Goal: Task Accomplishment & Management: Manage account settings

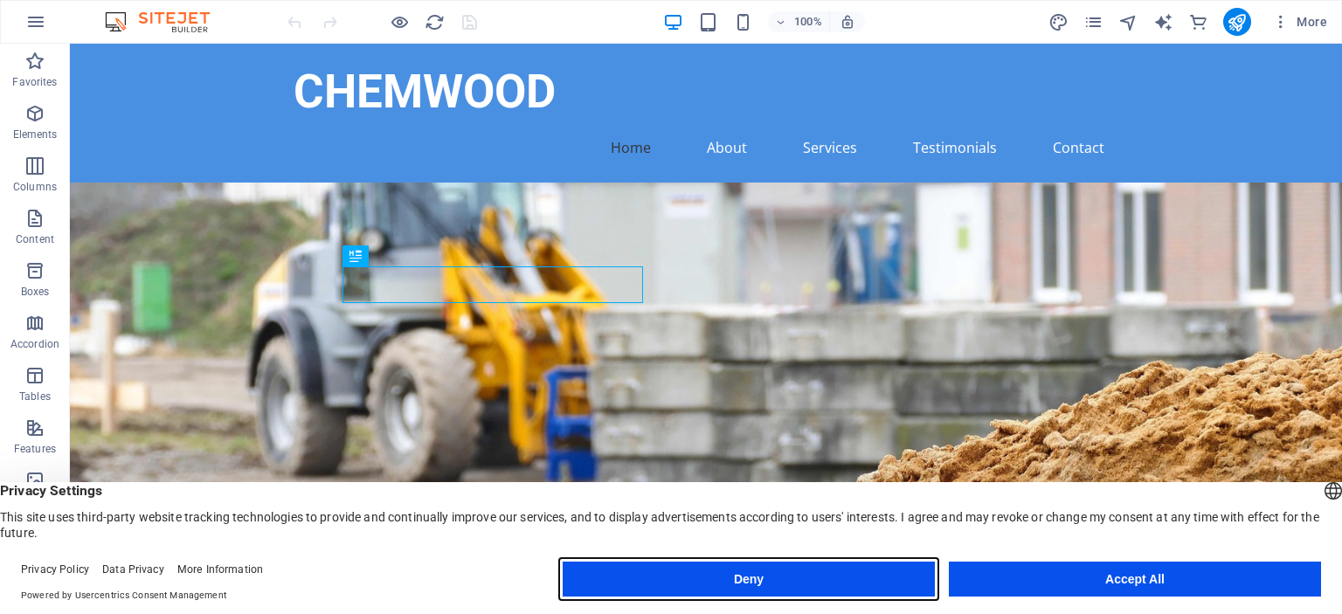
drag, startPoint x: 754, startPoint y: 576, endPoint x: 817, endPoint y: 427, distance: 161.3
click at [754, 576] on button "Deny" at bounding box center [749, 579] width 372 height 35
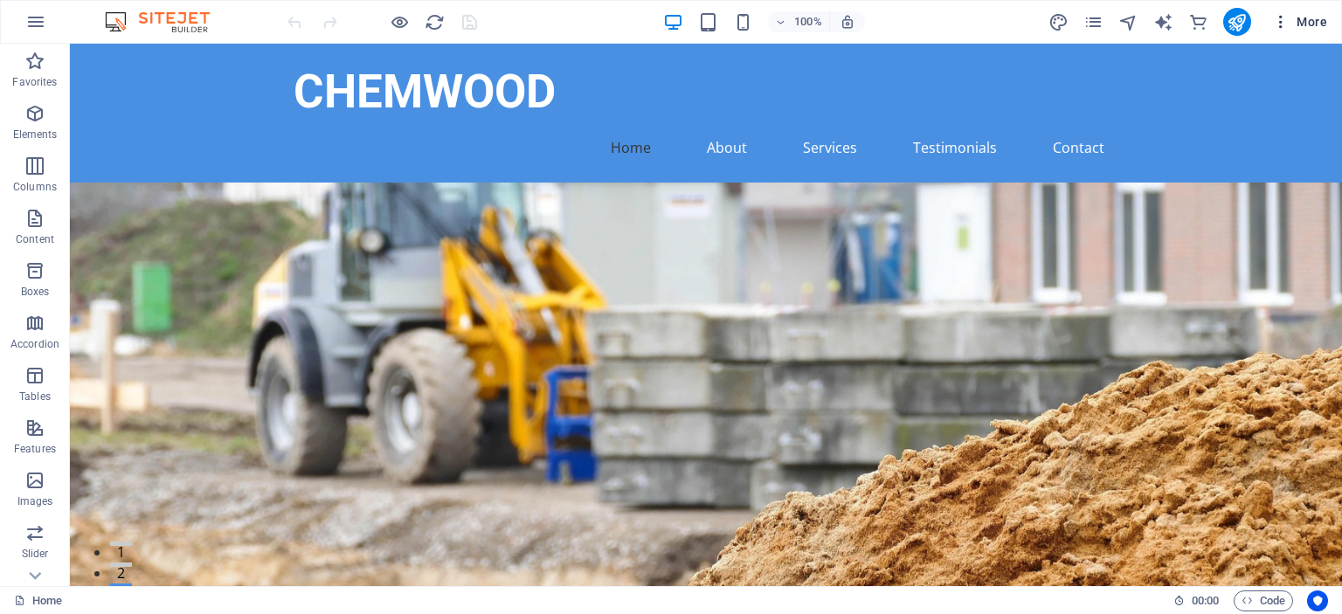
click at [1282, 25] on icon "button" at bounding box center [1280, 21] width 17 height 17
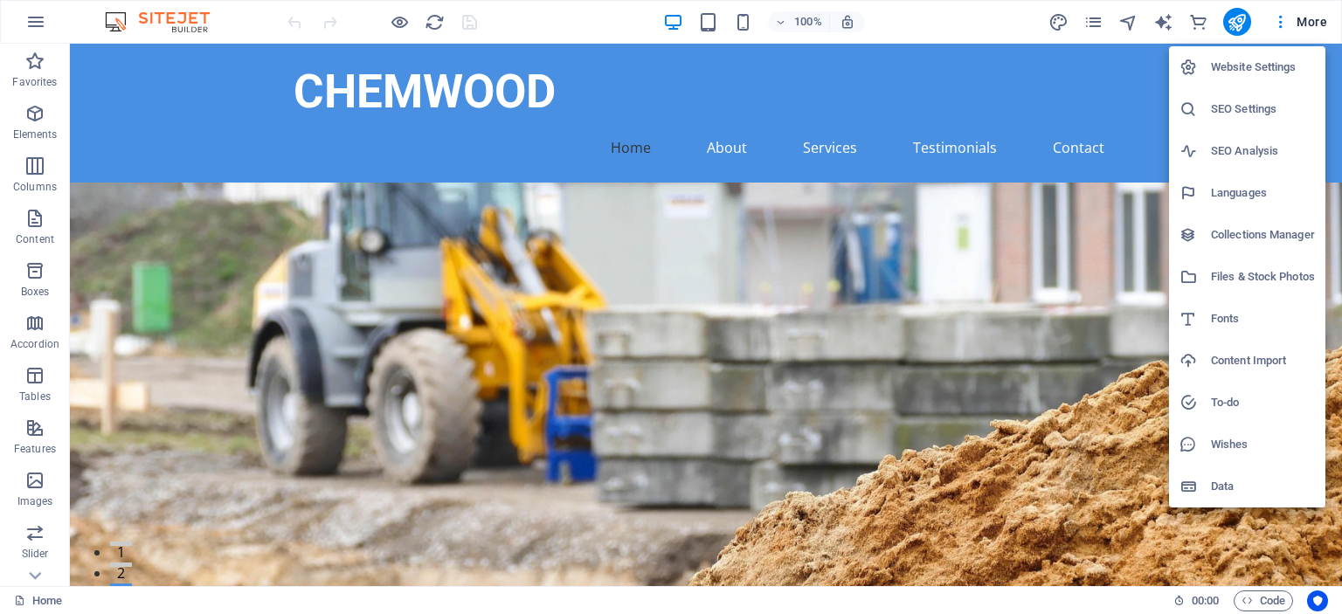
click at [971, 21] on div at bounding box center [671, 307] width 1342 height 614
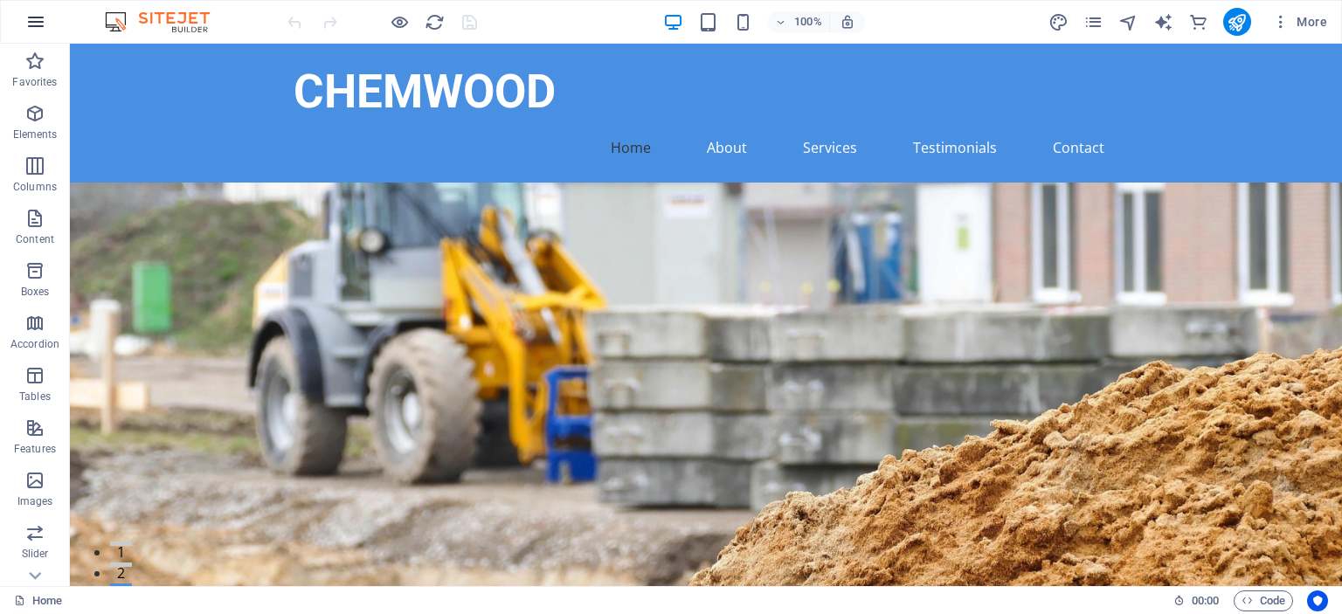
click at [34, 24] on icon "button" at bounding box center [35, 21] width 21 height 21
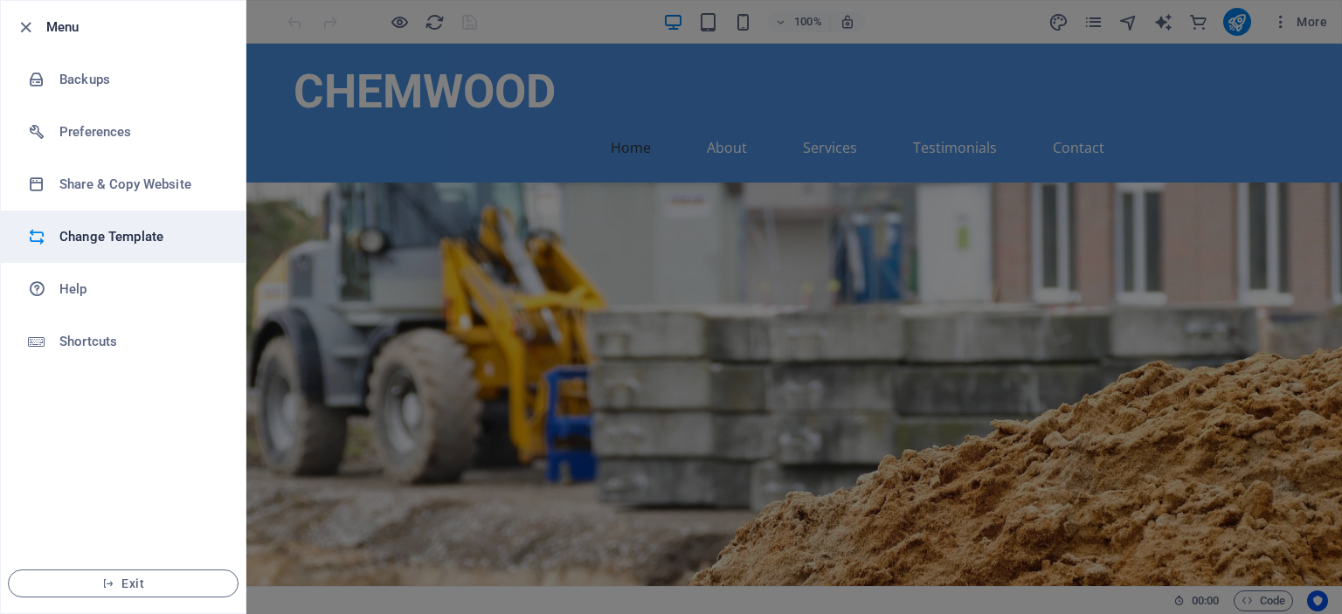
click at [140, 233] on h6 "Change Template" at bounding box center [140, 236] width 162 height 21
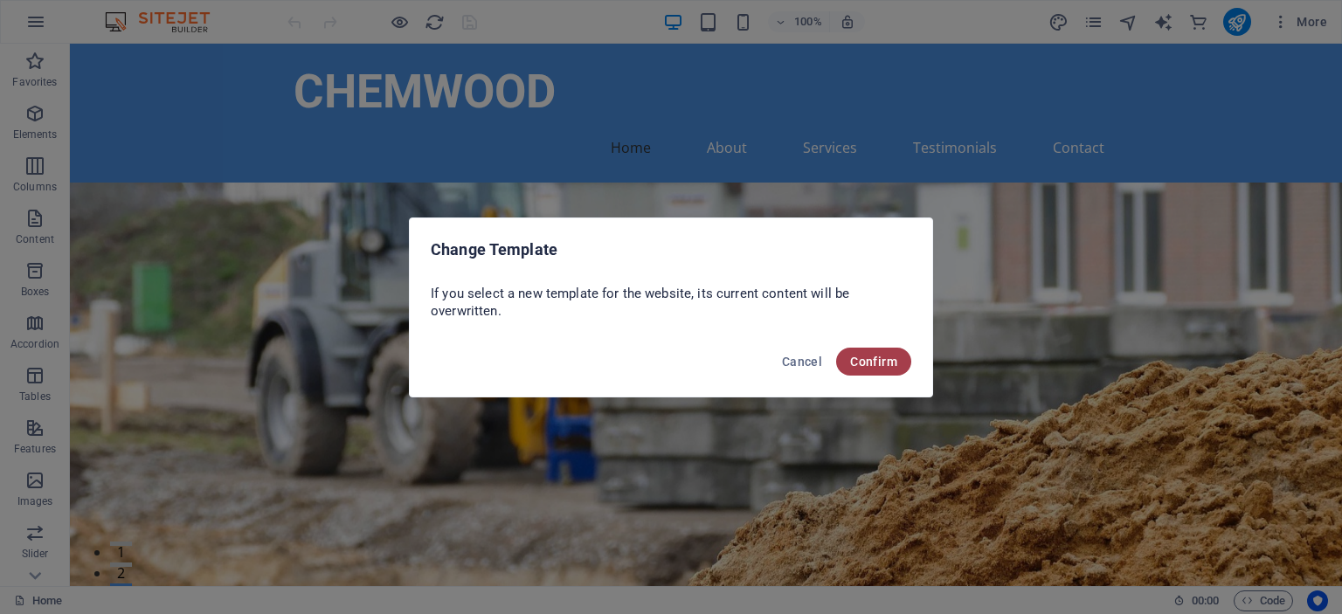
click at [880, 352] on button "Confirm" at bounding box center [873, 362] width 75 height 28
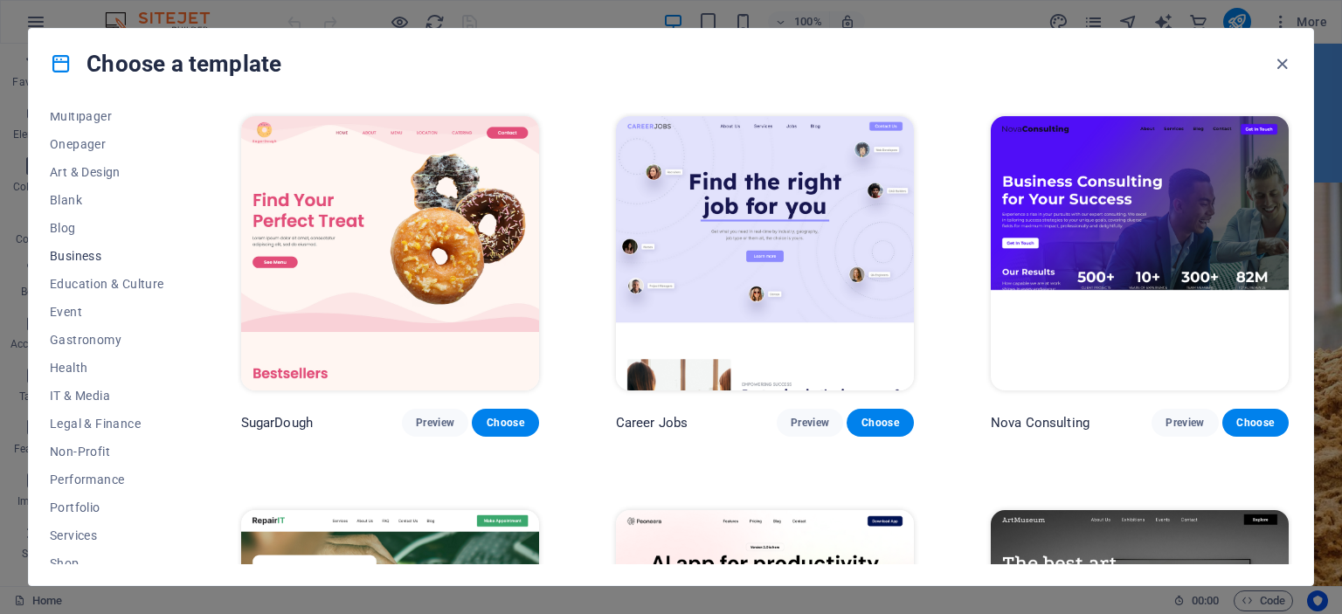
scroll to position [274, 0]
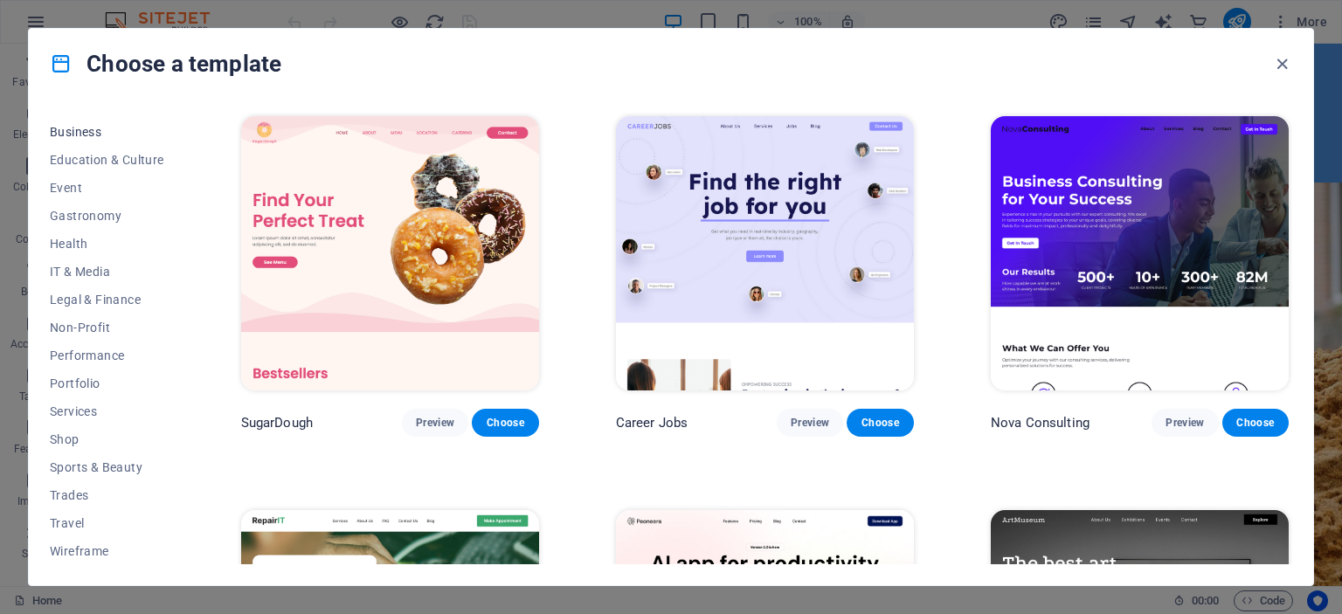
click at [105, 135] on span "Business" at bounding box center [107, 132] width 114 height 14
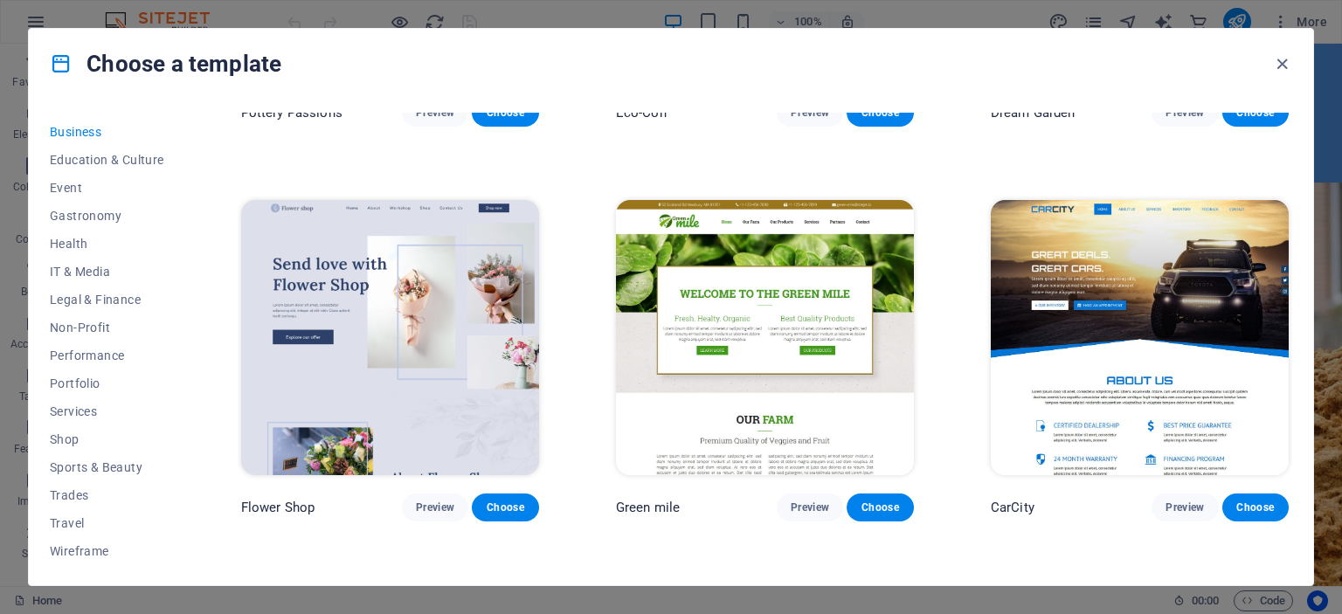
scroll to position [0, 0]
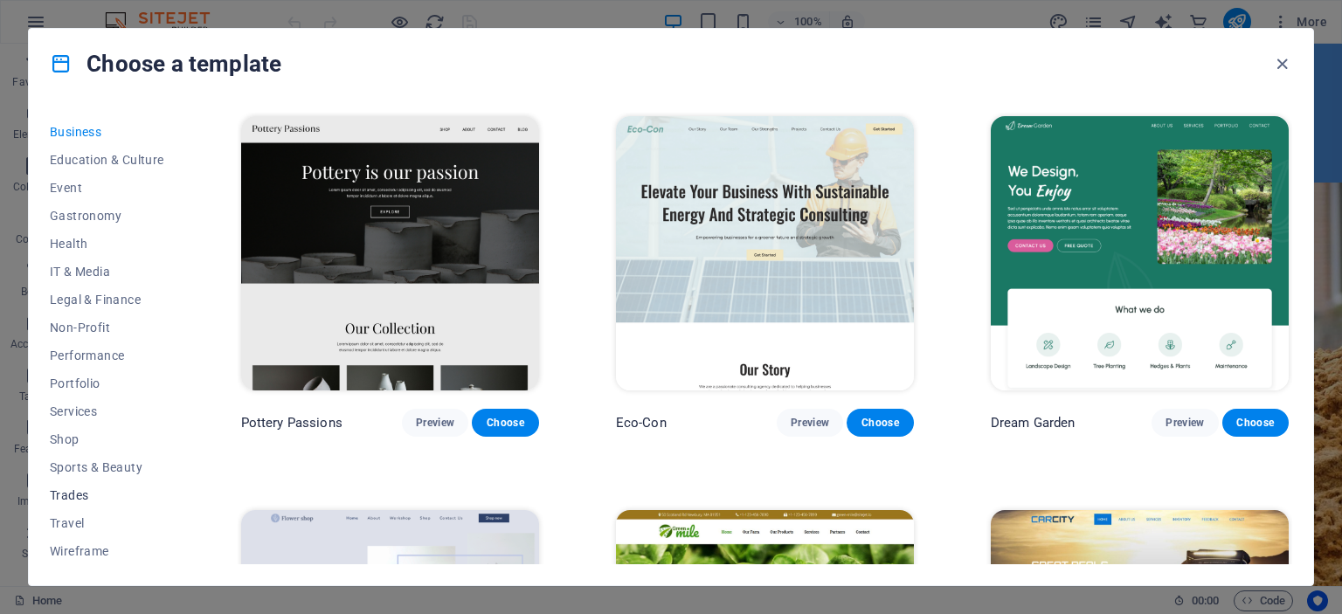
click at [85, 492] on span "Trades" at bounding box center [107, 495] width 114 height 14
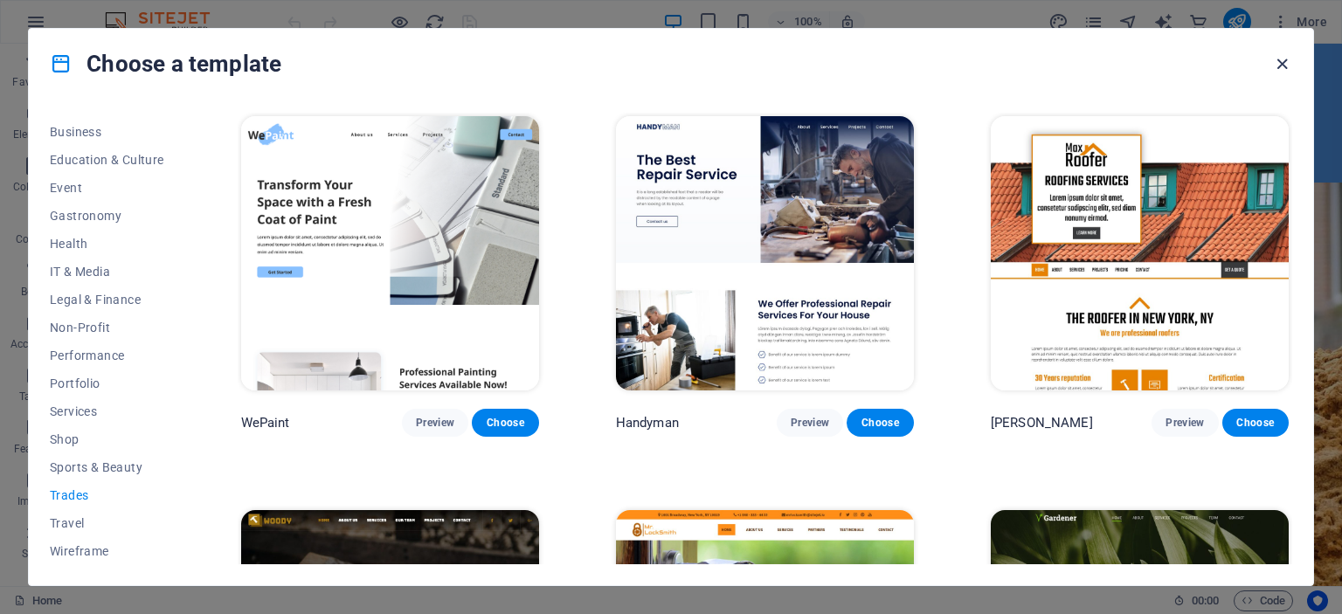
drag, startPoint x: 1284, startPoint y: 69, endPoint x: 804, endPoint y: 135, distance: 484.9
click at [1284, 69] on icon "button" at bounding box center [1282, 64] width 20 height 20
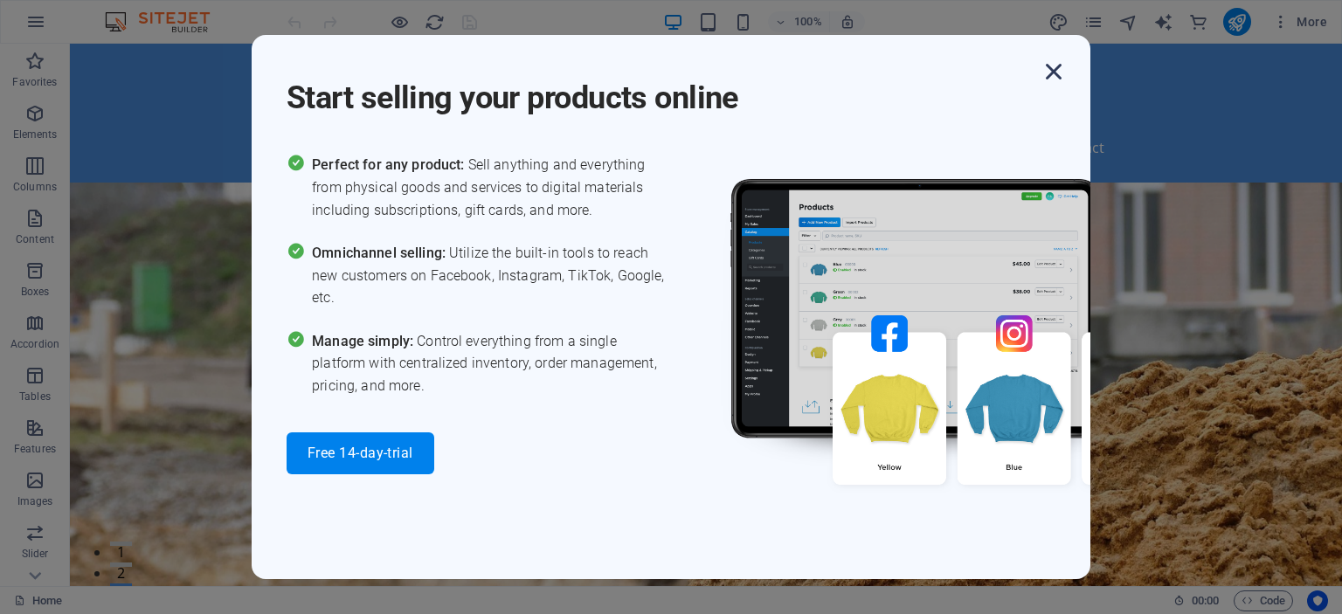
click at [1058, 76] on icon "button" at bounding box center [1053, 71] width 31 height 31
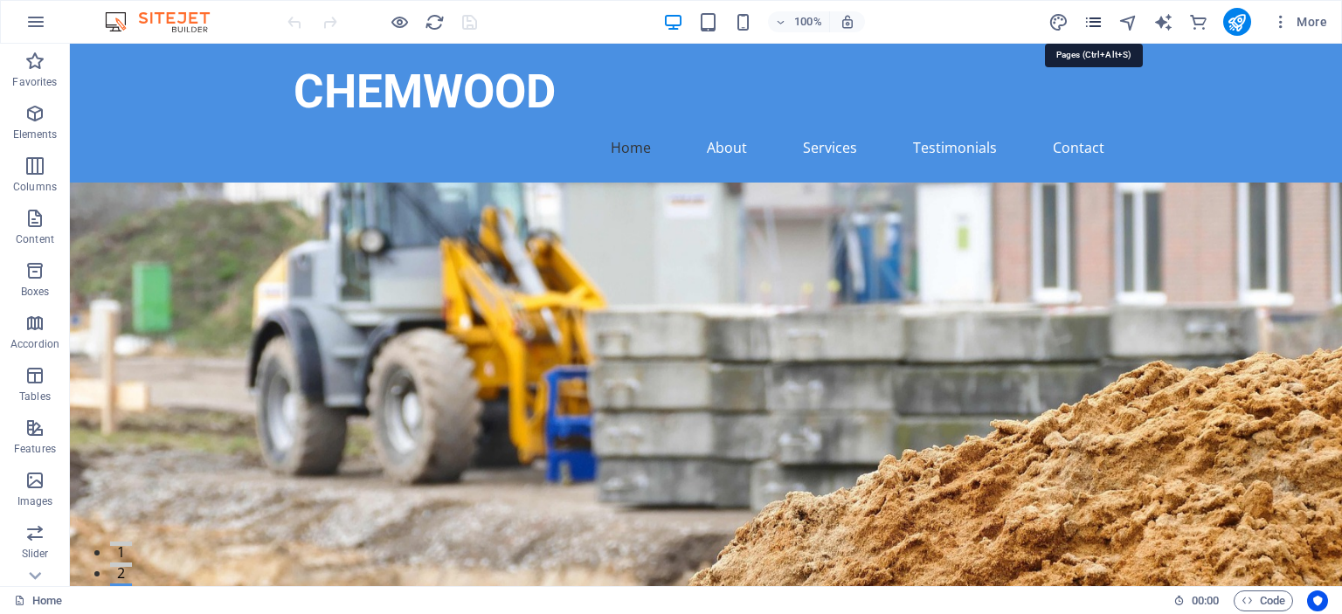
click at [1088, 20] on icon "pages" at bounding box center [1093, 22] width 20 height 20
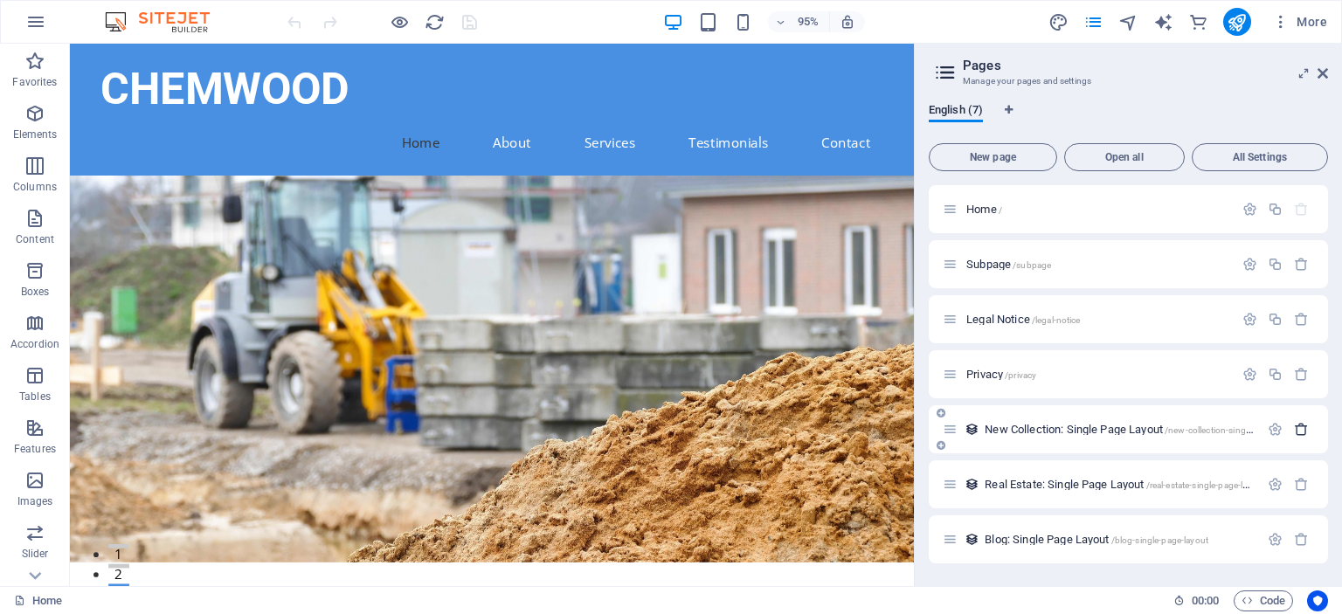
click at [1303, 429] on icon "button" at bounding box center [1301, 429] width 15 height 15
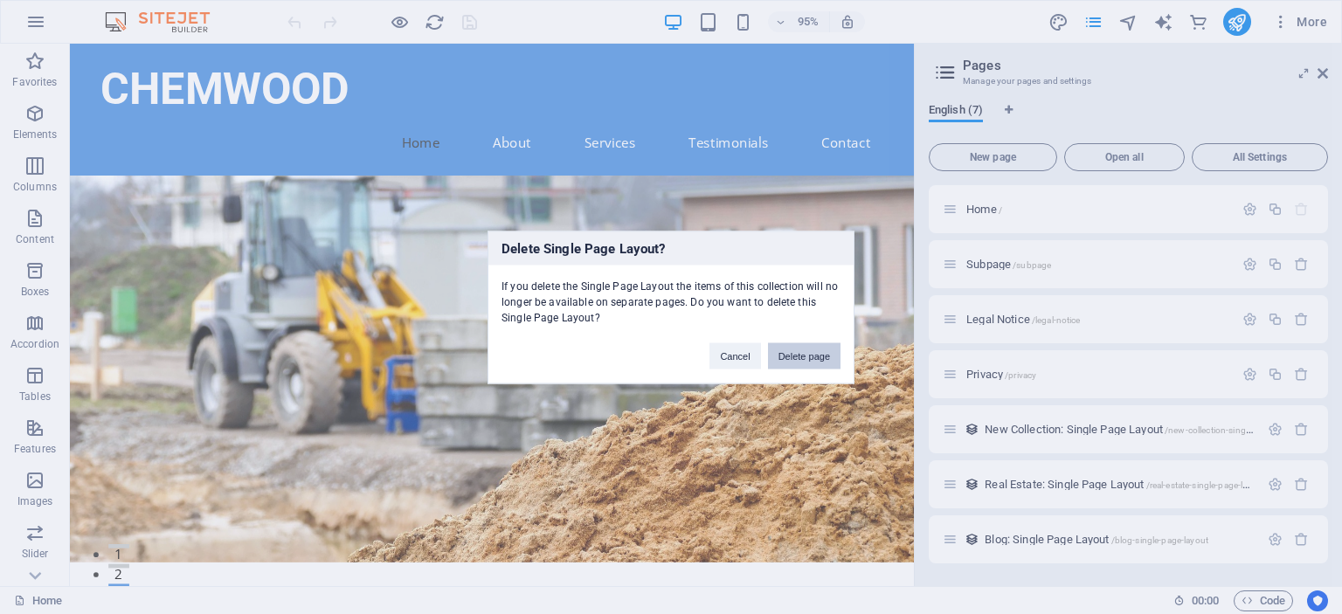
click at [814, 352] on button "Delete page" at bounding box center [804, 355] width 73 height 26
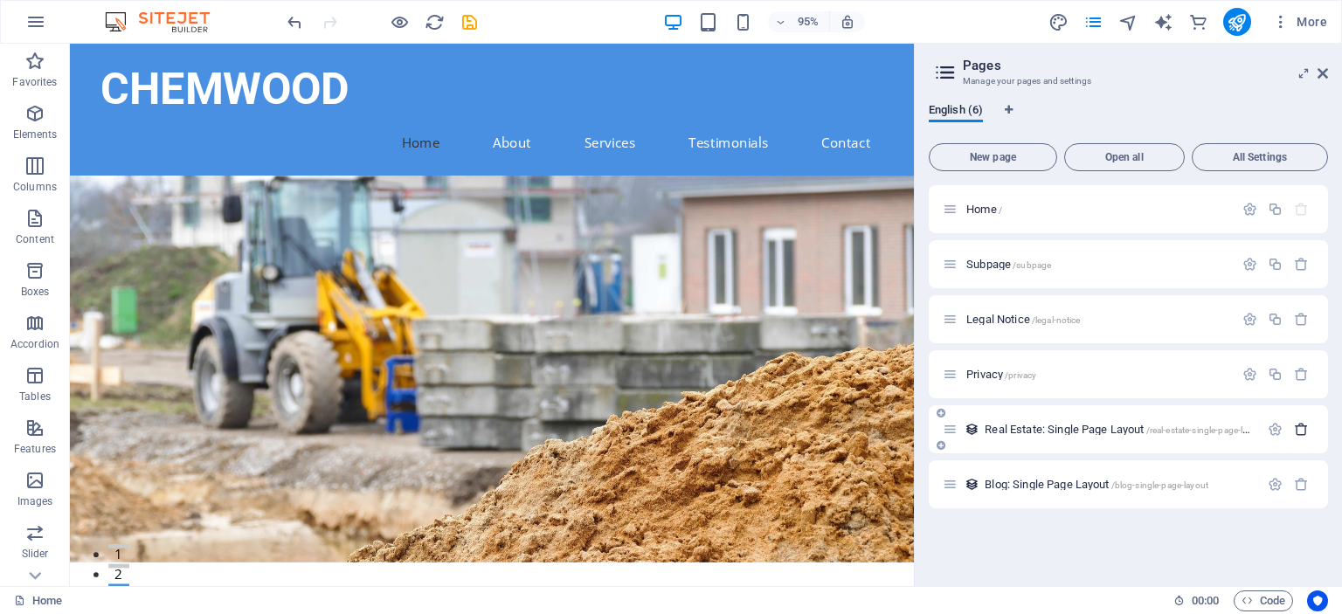
click at [1303, 432] on icon "button" at bounding box center [1301, 429] width 15 height 15
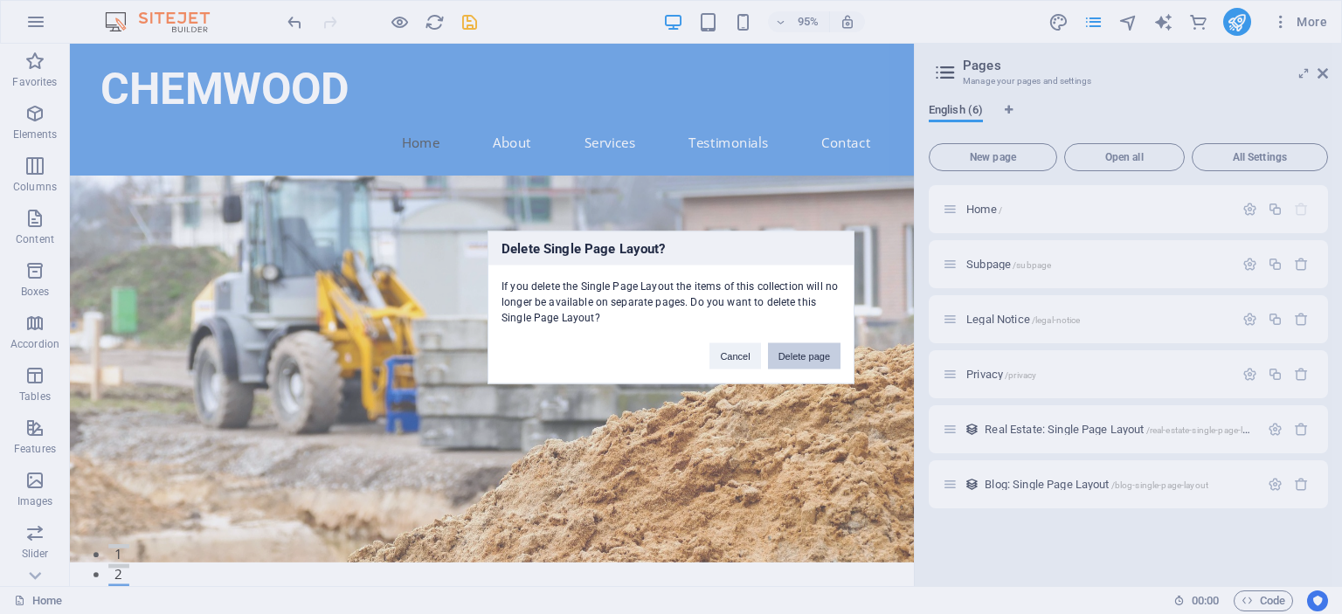
click at [813, 354] on button "Delete page" at bounding box center [804, 355] width 73 height 26
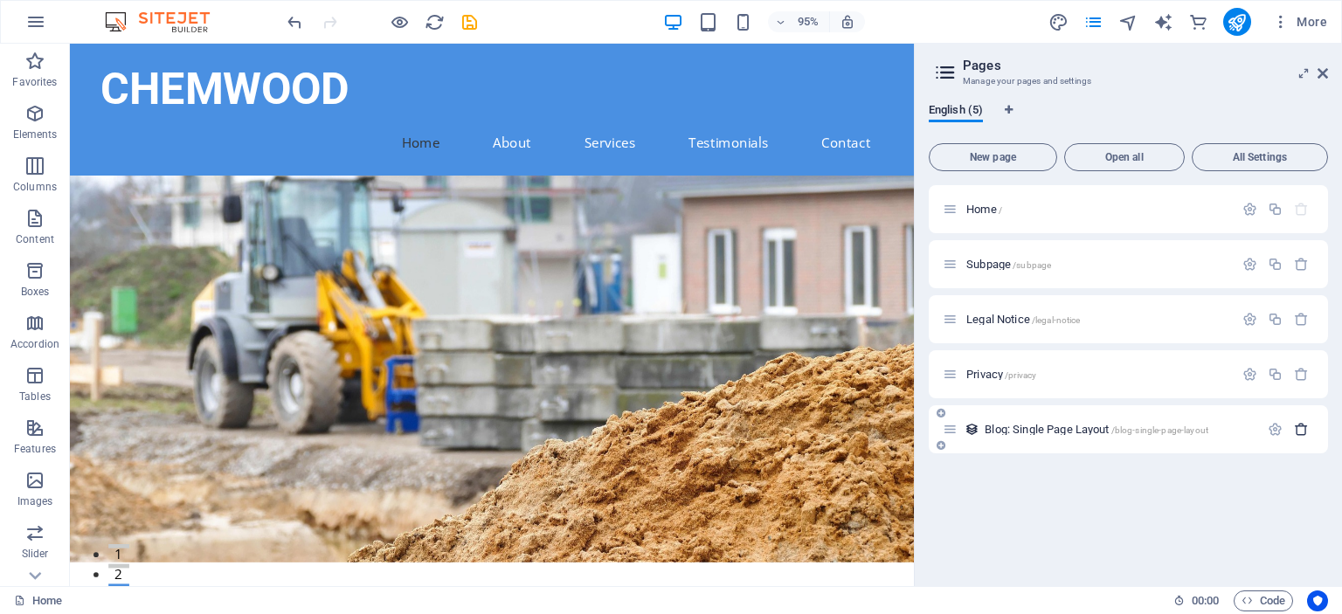
click at [1303, 431] on icon "button" at bounding box center [1301, 429] width 15 height 15
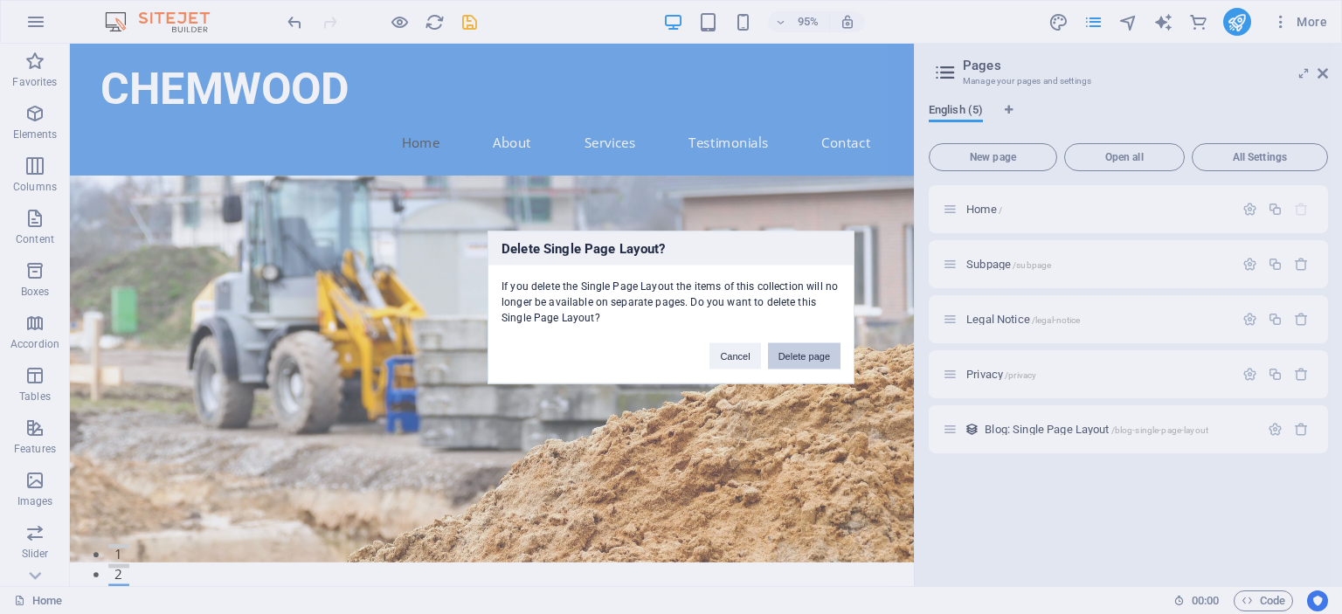
click at [817, 349] on button "Delete page" at bounding box center [804, 355] width 73 height 26
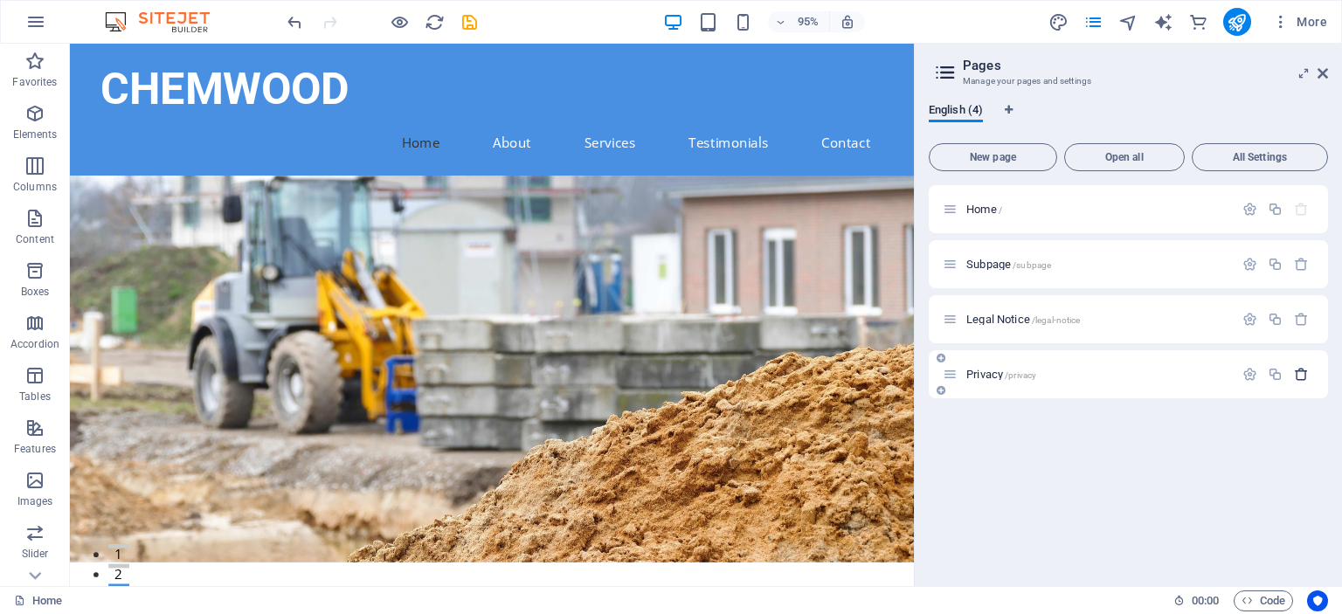
click at [1303, 378] on icon "button" at bounding box center [1301, 374] width 15 height 15
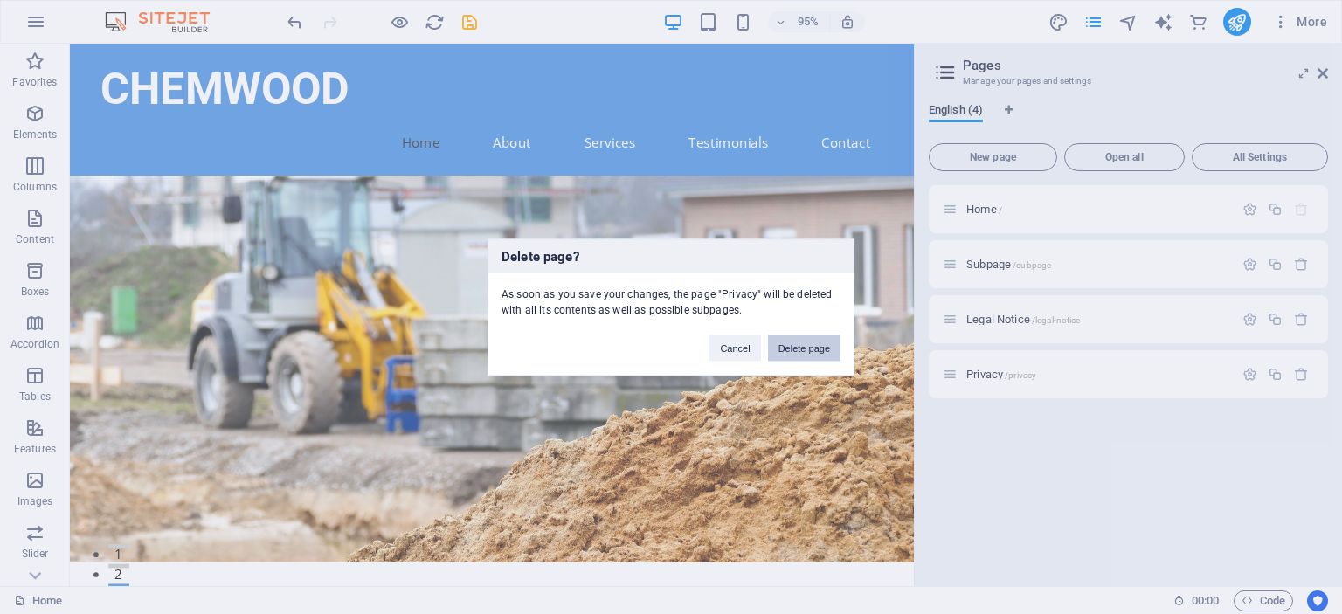
click at [823, 352] on button "Delete page" at bounding box center [804, 348] width 73 height 26
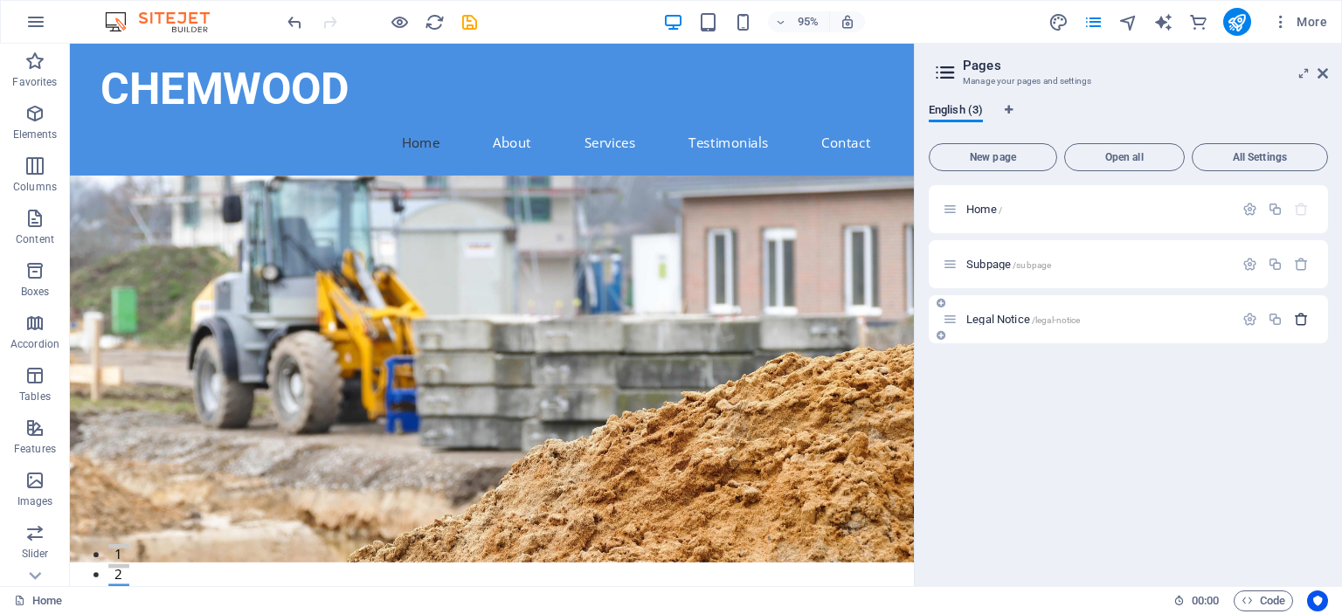
click at [1301, 317] on icon "button" at bounding box center [1301, 319] width 15 height 15
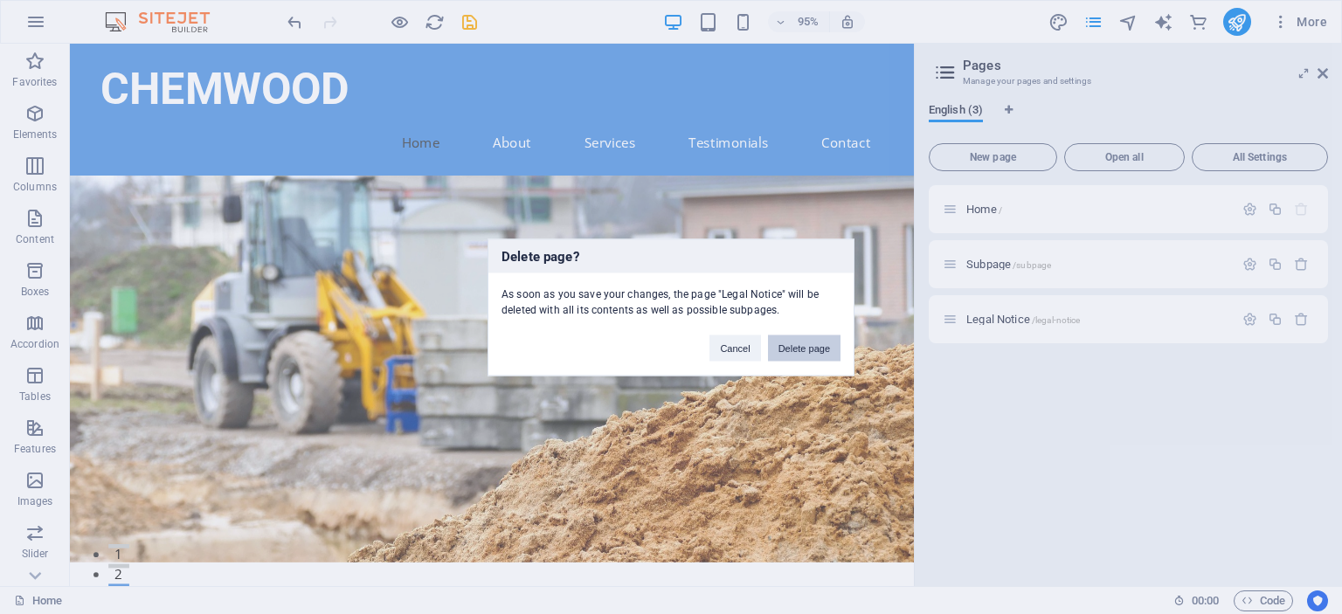
click at [805, 346] on button "Delete page" at bounding box center [804, 348] width 73 height 26
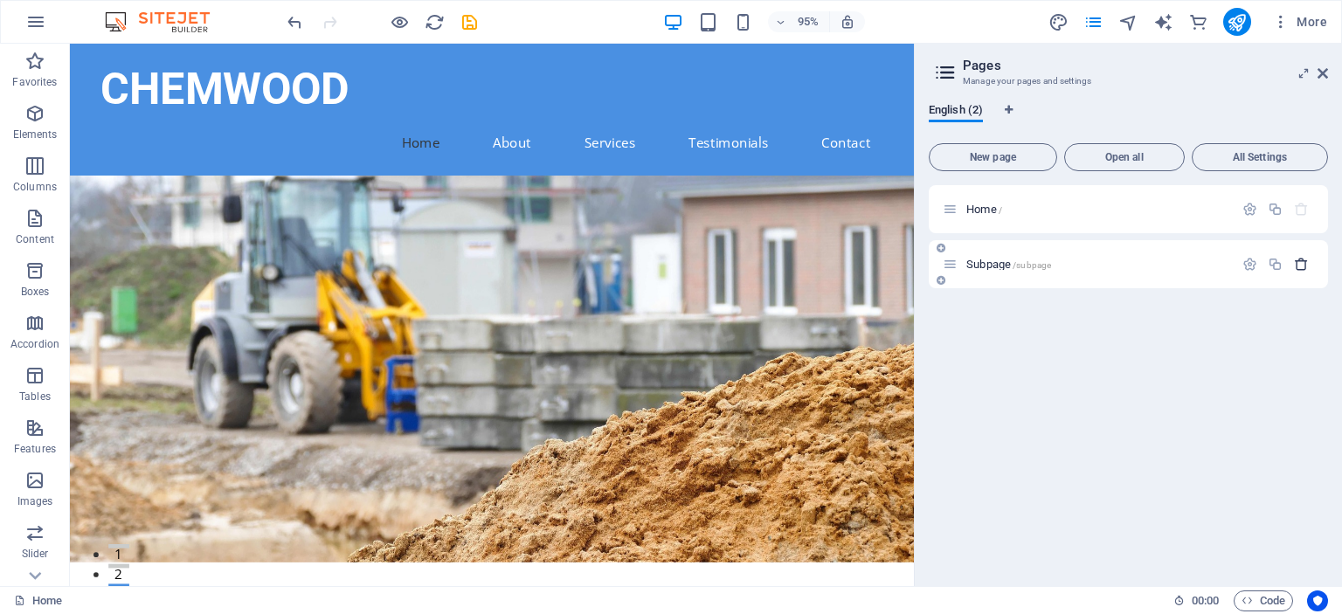
click at [1305, 261] on icon "button" at bounding box center [1301, 264] width 15 height 15
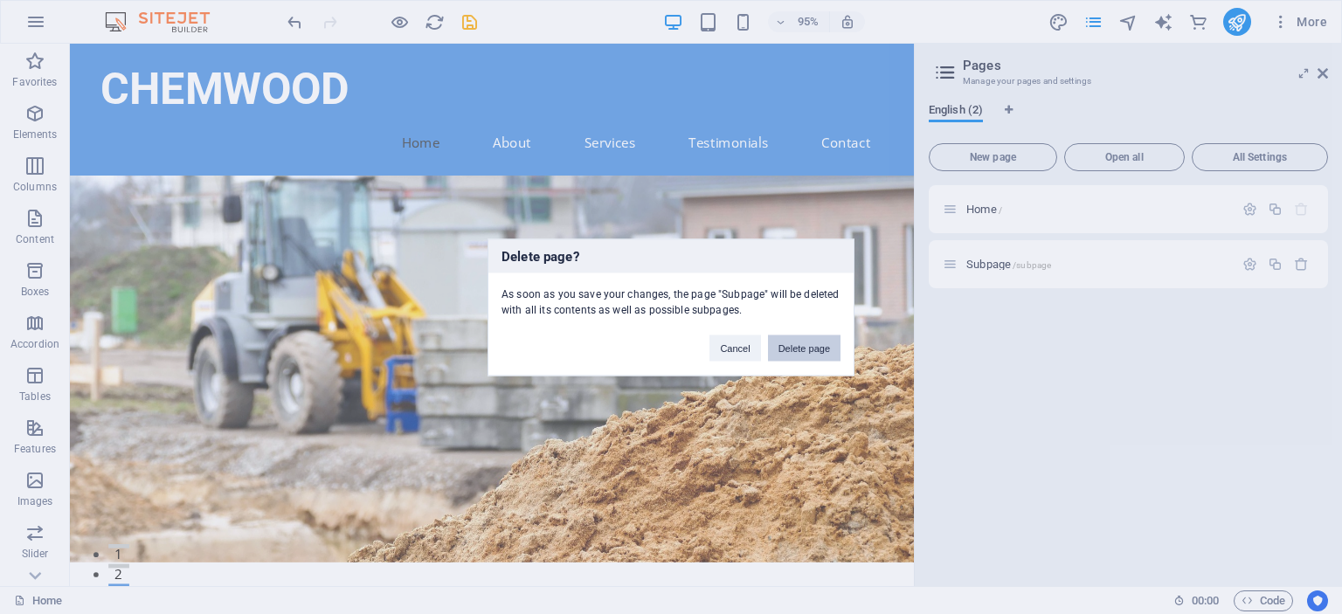
click at [814, 346] on button "Delete page" at bounding box center [804, 348] width 73 height 26
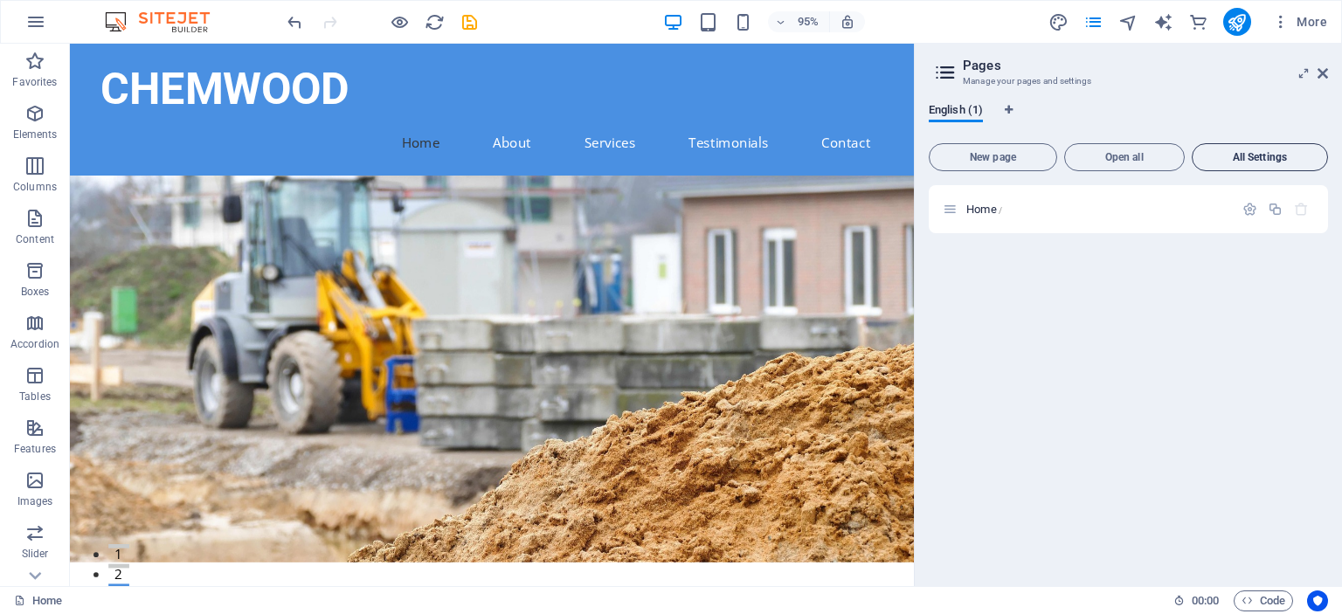
click at [1243, 155] on span "All Settings" at bounding box center [1259, 157] width 121 height 10
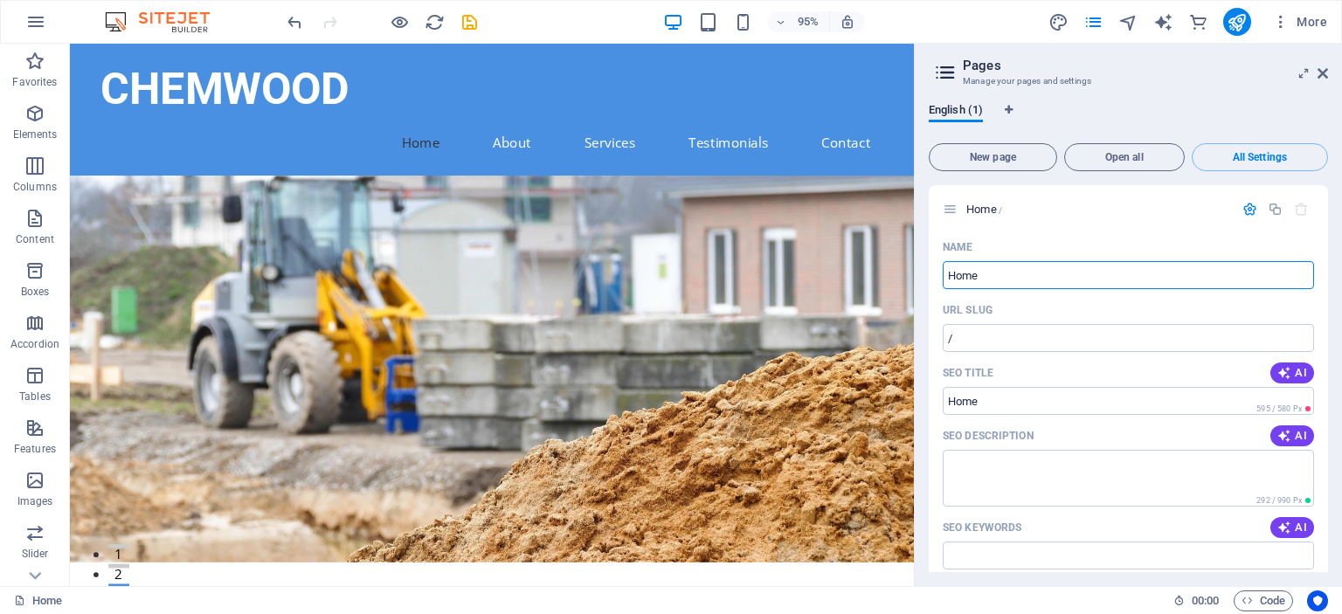
click at [1234, 95] on div "English (1) New page Open all All Settings Home / Name Home ​ URL SLUG / ​ SEO …" at bounding box center [1128, 337] width 427 height 497
click at [1323, 73] on icon at bounding box center [1322, 73] width 10 height 14
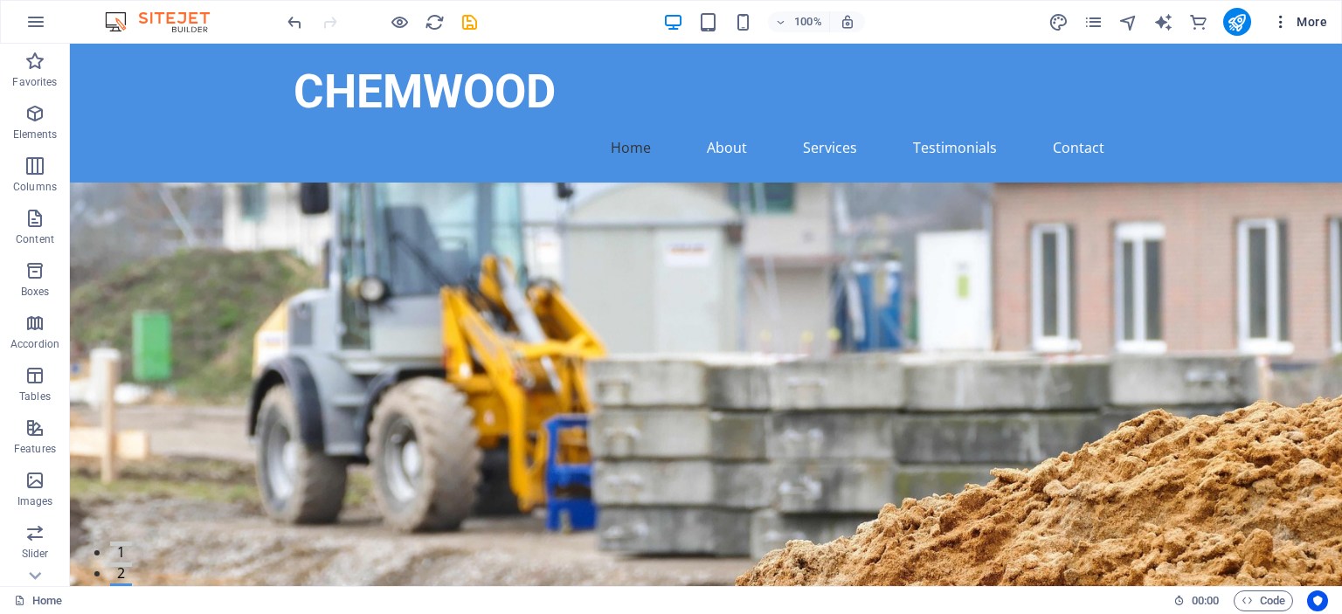
click at [1282, 24] on icon "button" at bounding box center [1280, 21] width 17 height 17
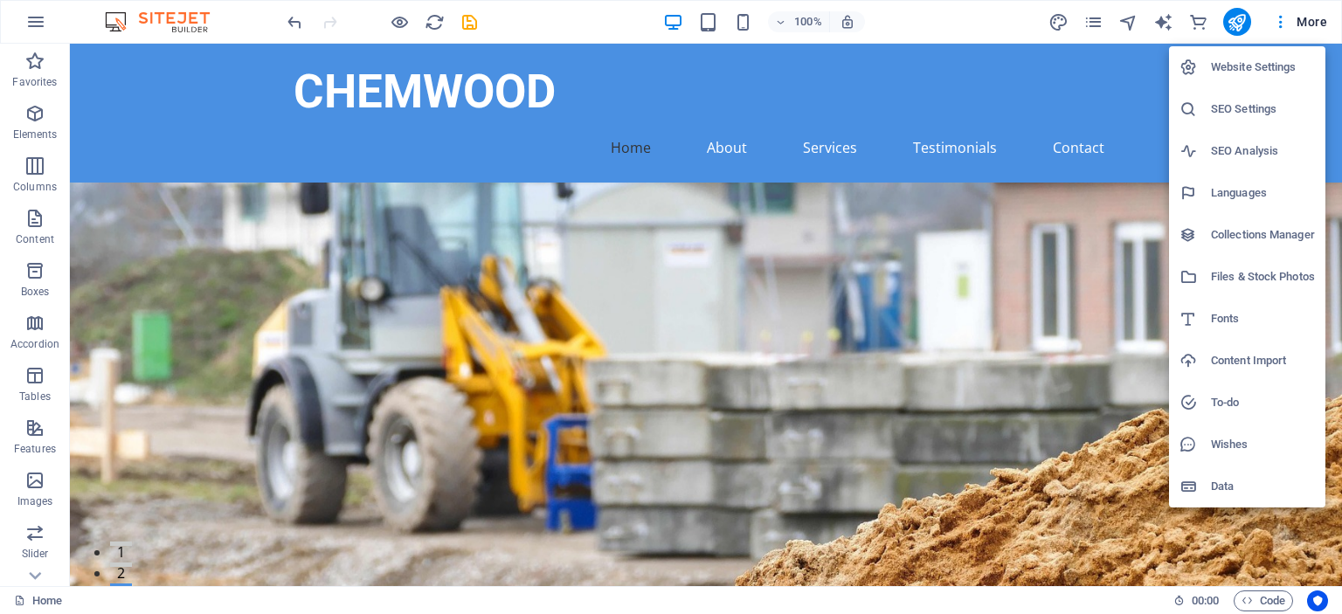
click at [1278, 66] on h6 "Website Settings" at bounding box center [1263, 67] width 104 height 21
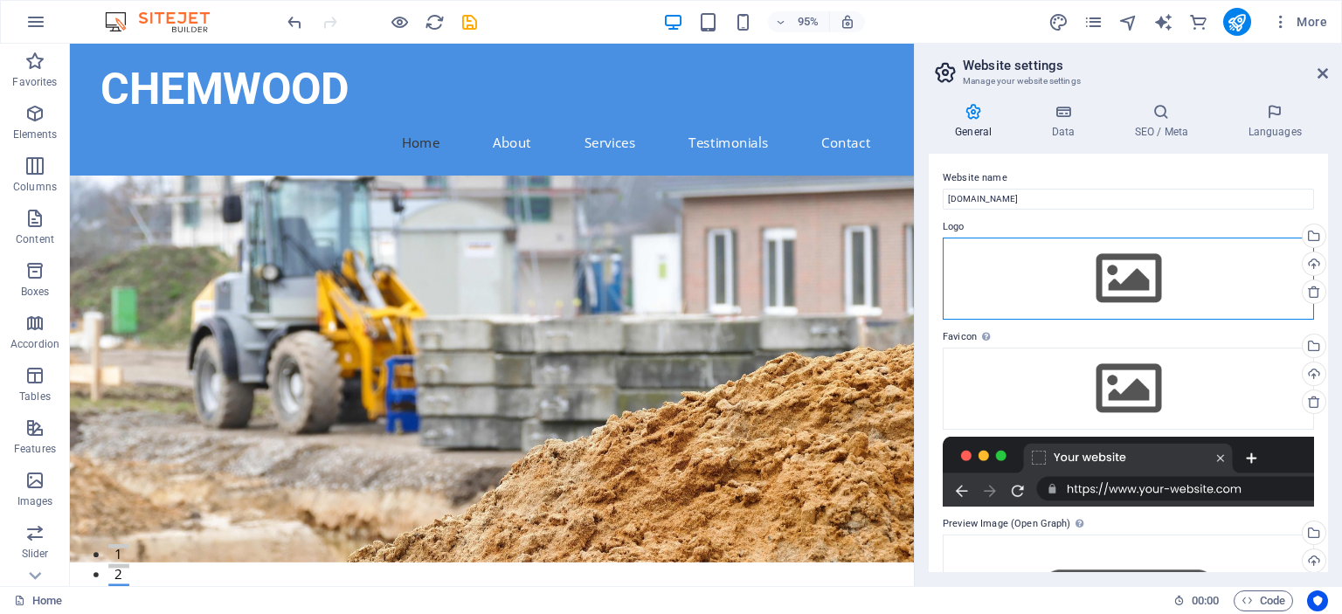
click at [1125, 283] on div "Drag files here, click to choose files or select files from Files or our free s…" at bounding box center [1128, 279] width 371 height 82
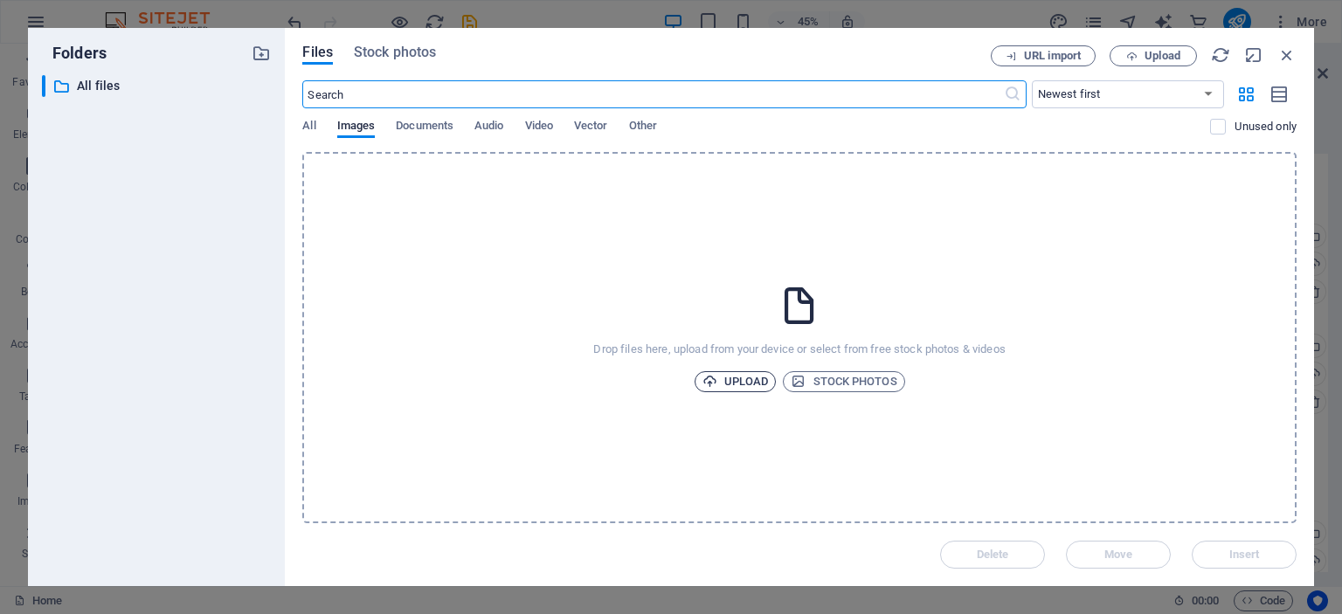
click at [734, 384] on span "Upload" at bounding box center [735, 381] width 66 height 21
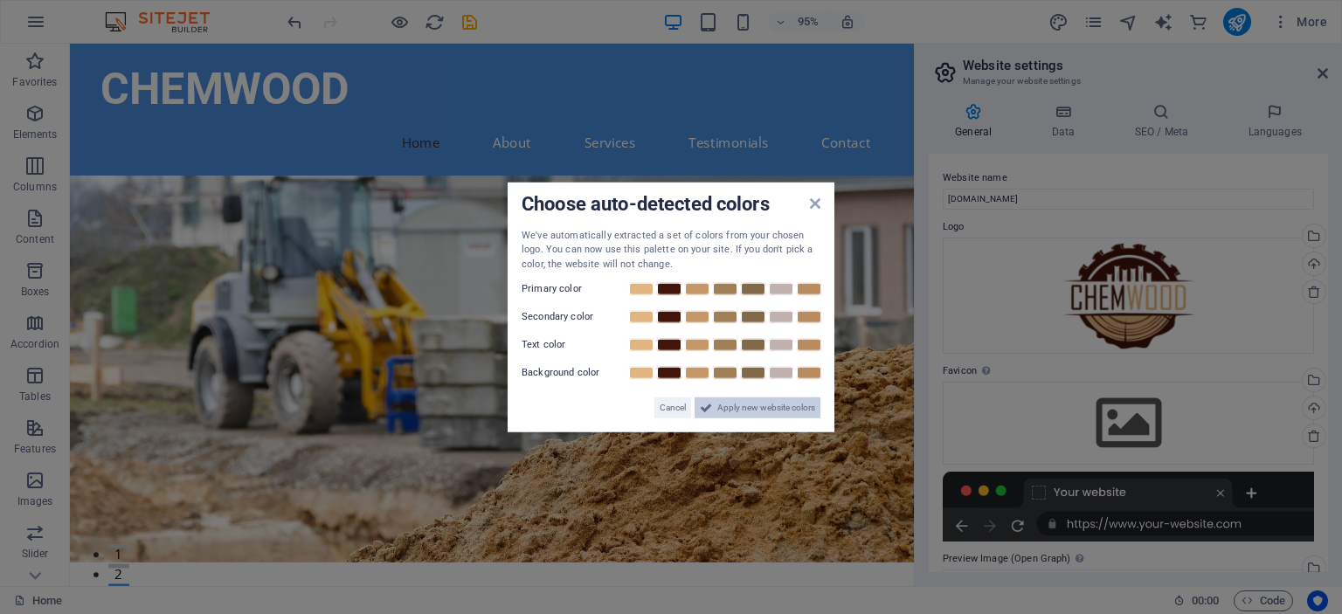
click at [745, 406] on span "Apply new website colors" at bounding box center [766, 408] width 98 height 21
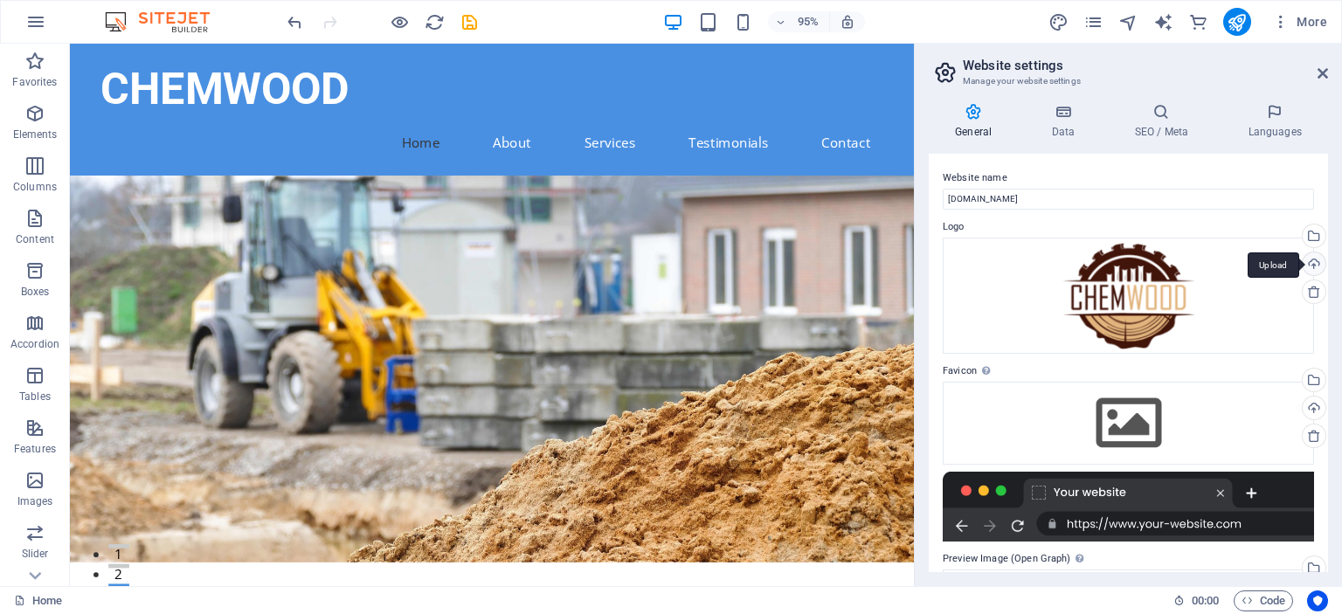
click at [1312, 261] on div "Upload" at bounding box center [1312, 265] width 26 height 26
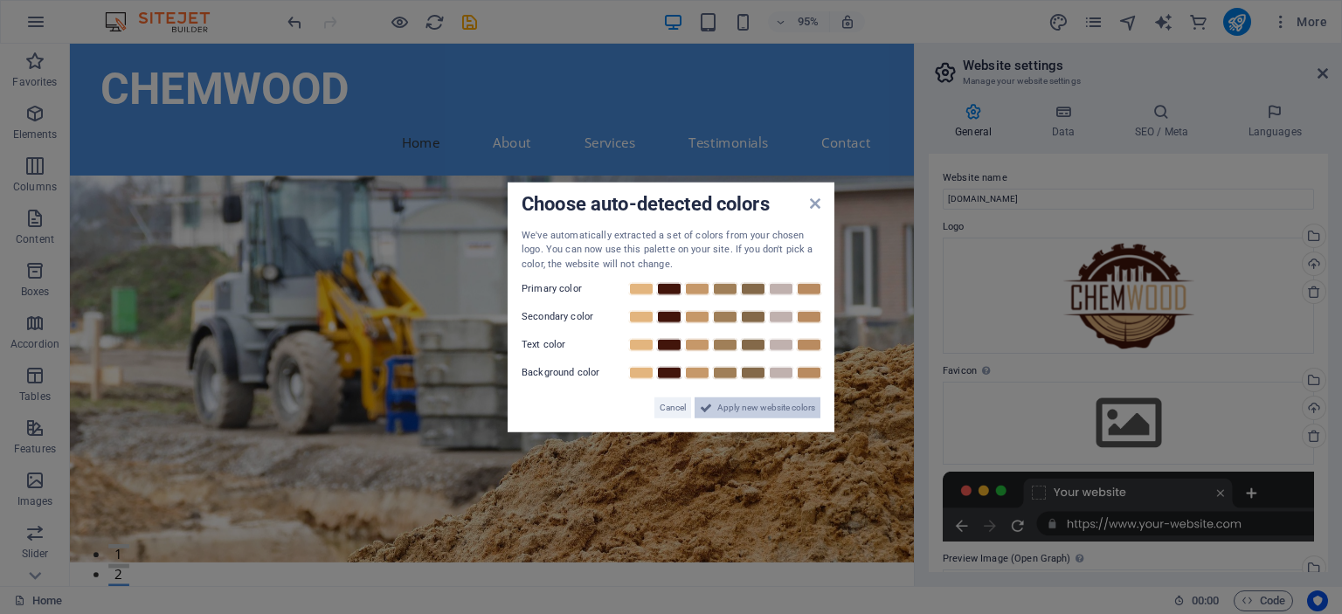
click at [730, 406] on span "Apply new website colors" at bounding box center [766, 408] width 98 height 21
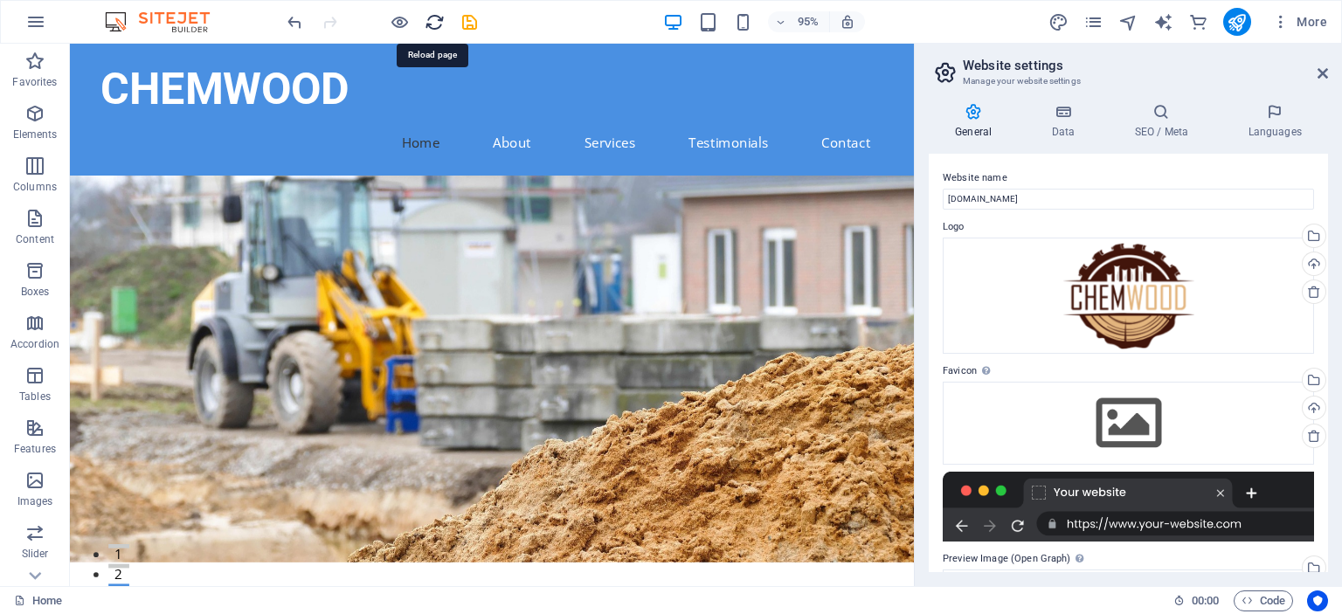
click at [429, 23] on icon "reload" at bounding box center [435, 22] width 20 height 20
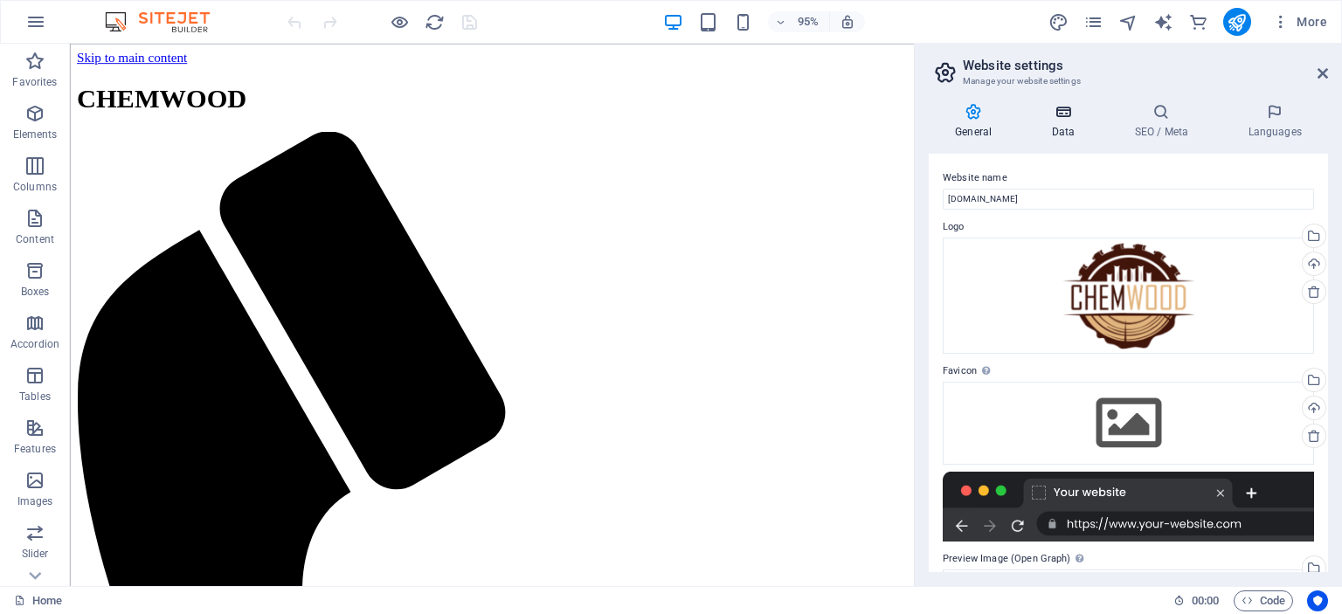
click at [1060, 121] on h4 "Data" at bounding box center [1066, 121] width 83 height 37
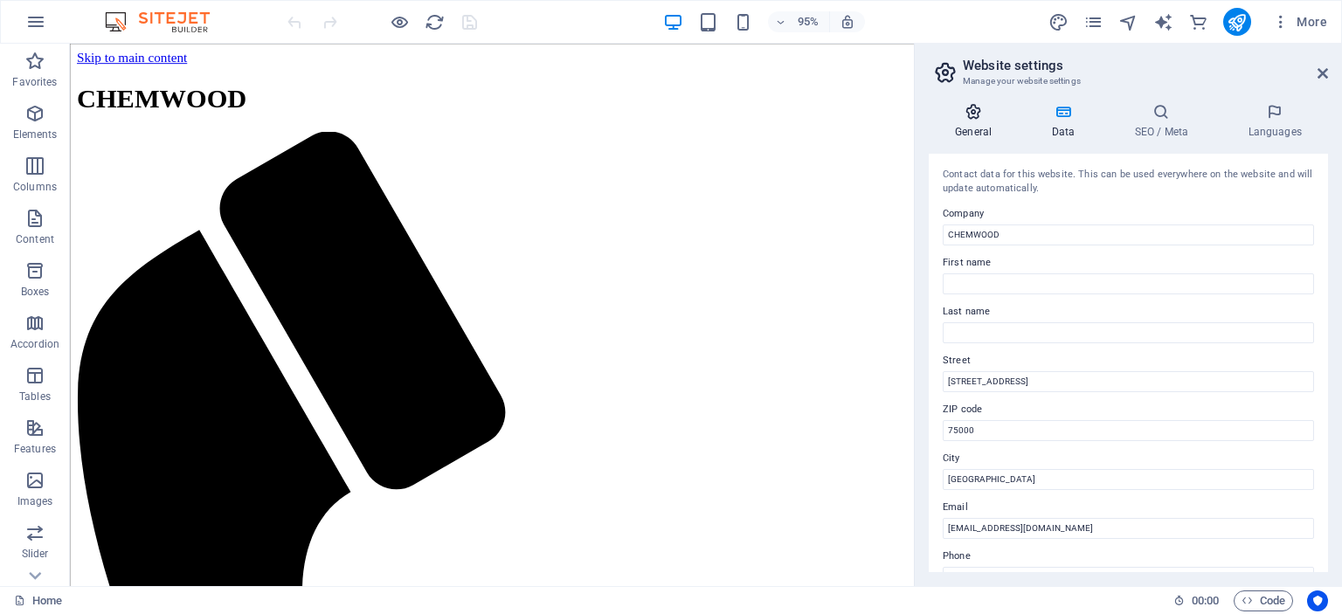
click at [985, 124] on h4 "General" at bounding box center [977, 121] width 96 height 37
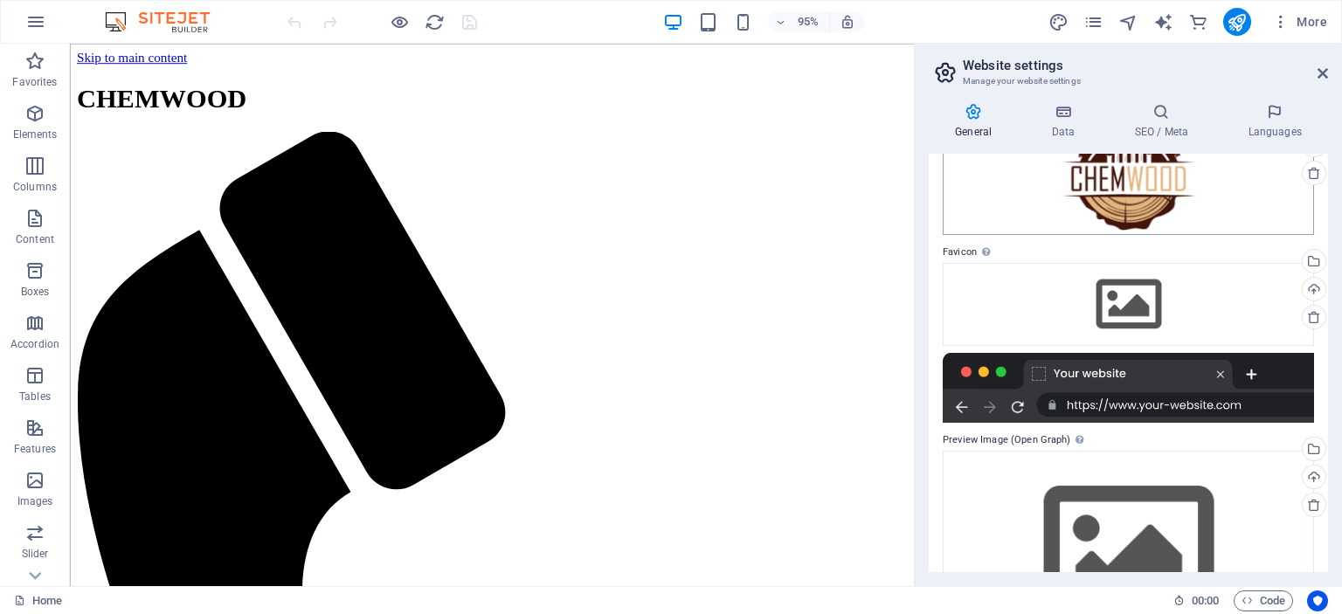
scroll to position [211, 0]
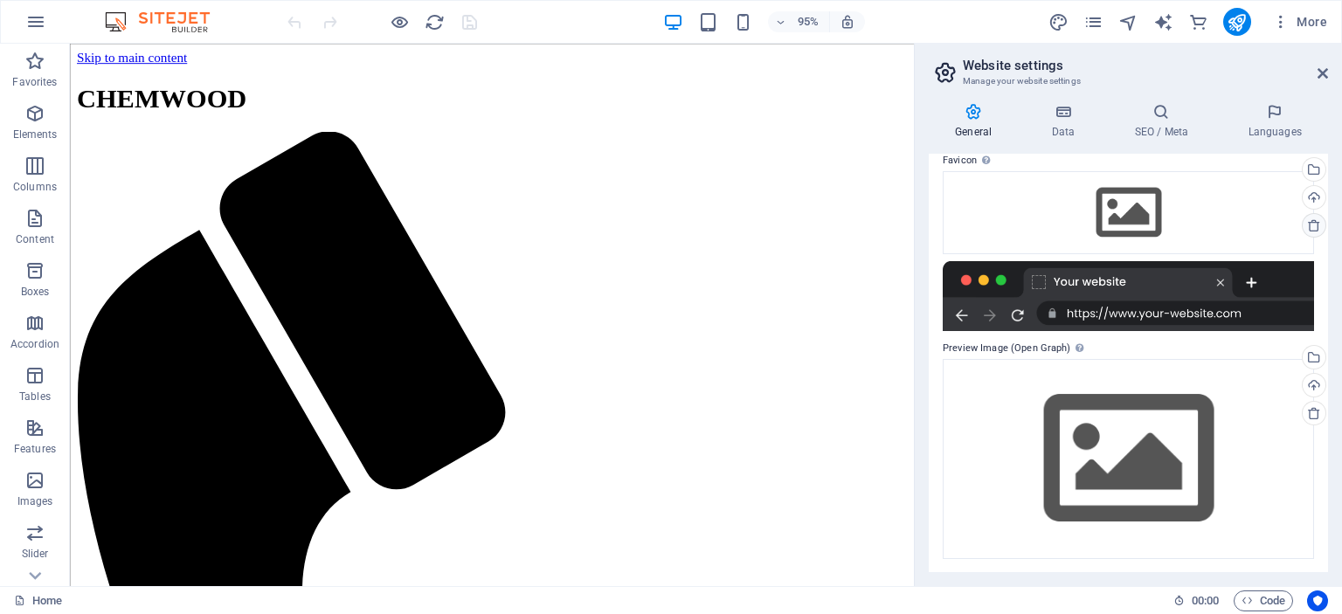
click at [1307, 226] on icon at bounding box center [1314, 225] width 14 height 14
click at [1321, 73] on icon at bounding box center [1322, 73] width 10 height 14
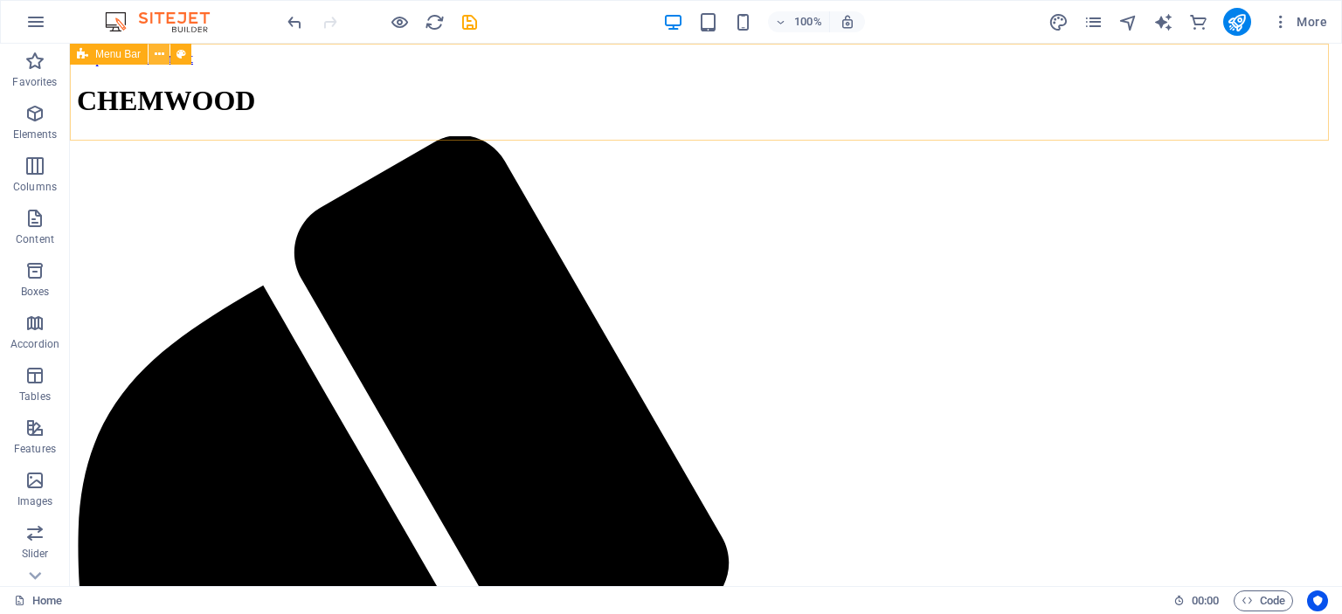
click at [160, 57] on icon at bounding box center [160, 54] width 10 height 18
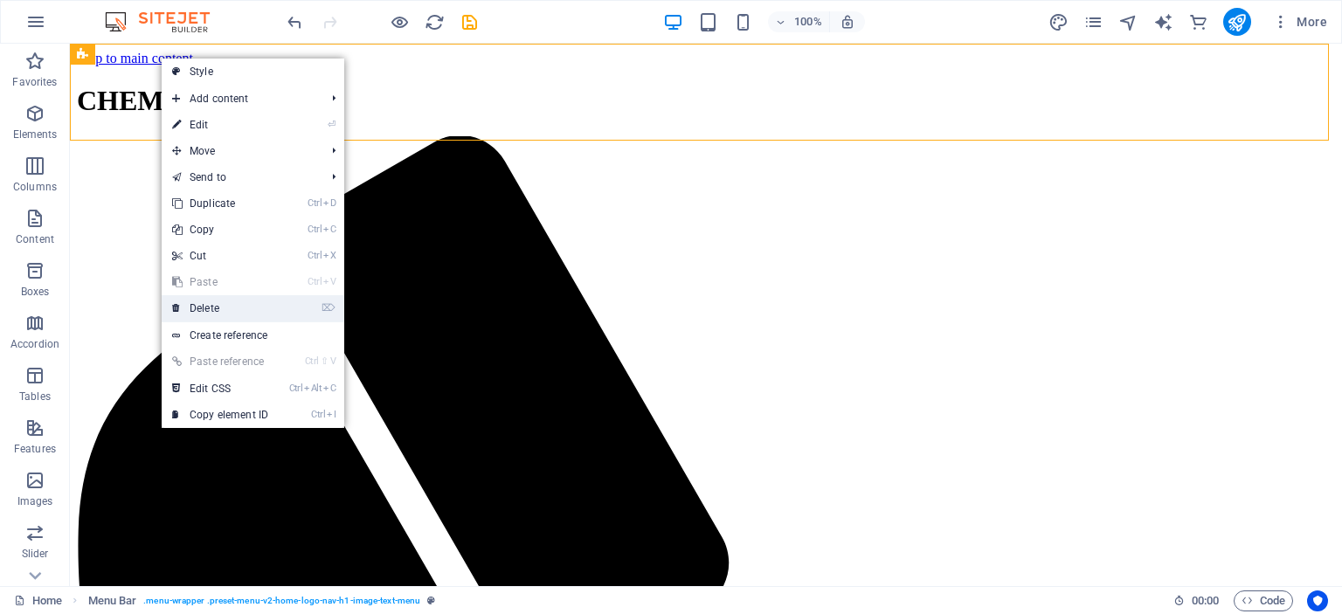
click at [238, 305] on link "⌦ Delete" at bounding box center [220, 308] width 117 height 26
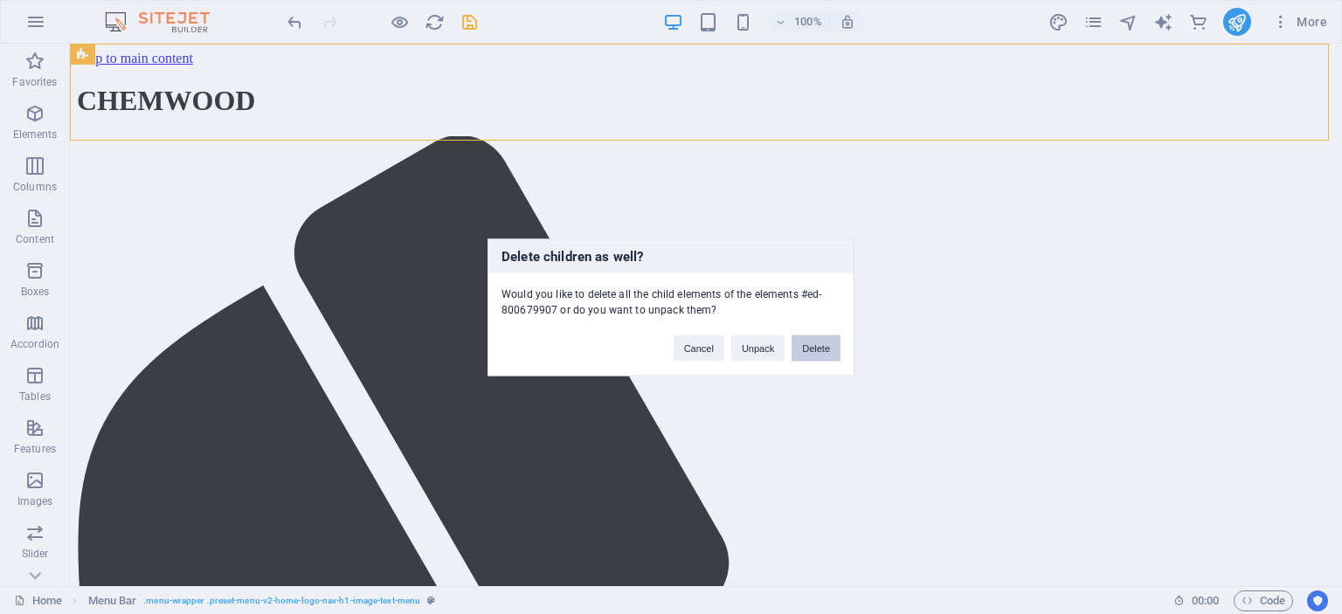
drag, startPoint x: 747, startPoint y: 306, endPoint x: 817, endPoint y: 349, distance: 82.4
click at [817, 349] on button "Delete" at bounding box center [816, 348] width 49 height 26
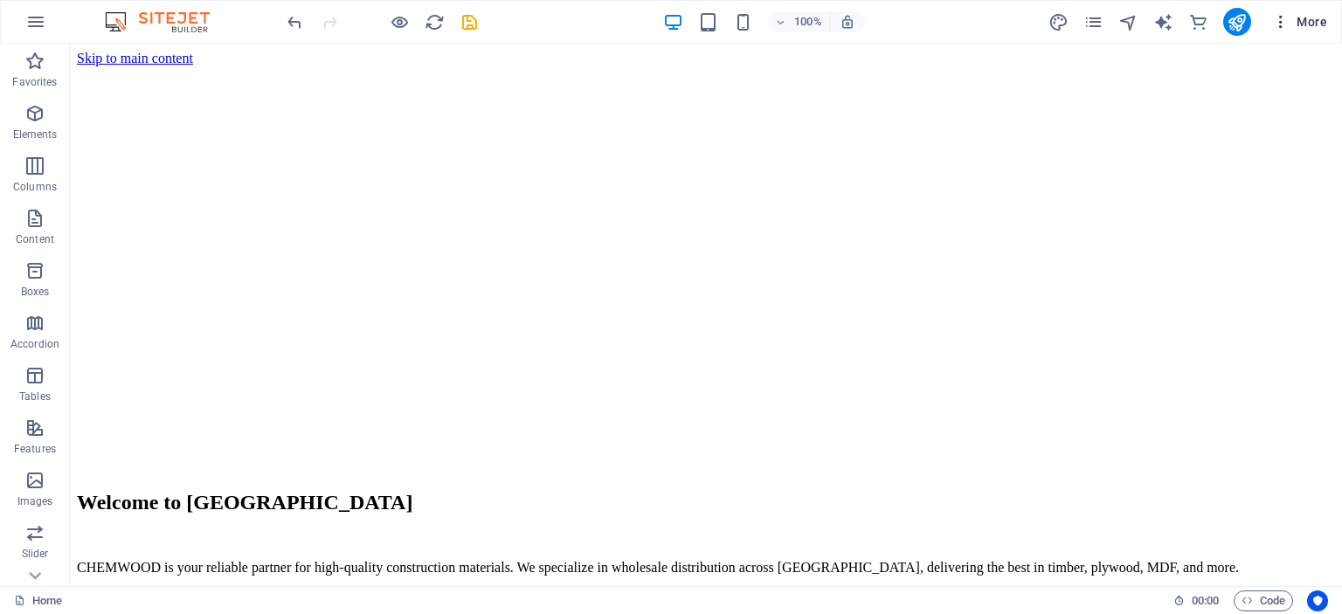
click at [1314, 29] on span "More" at bounding box center [1299, 21] width 55 height 17
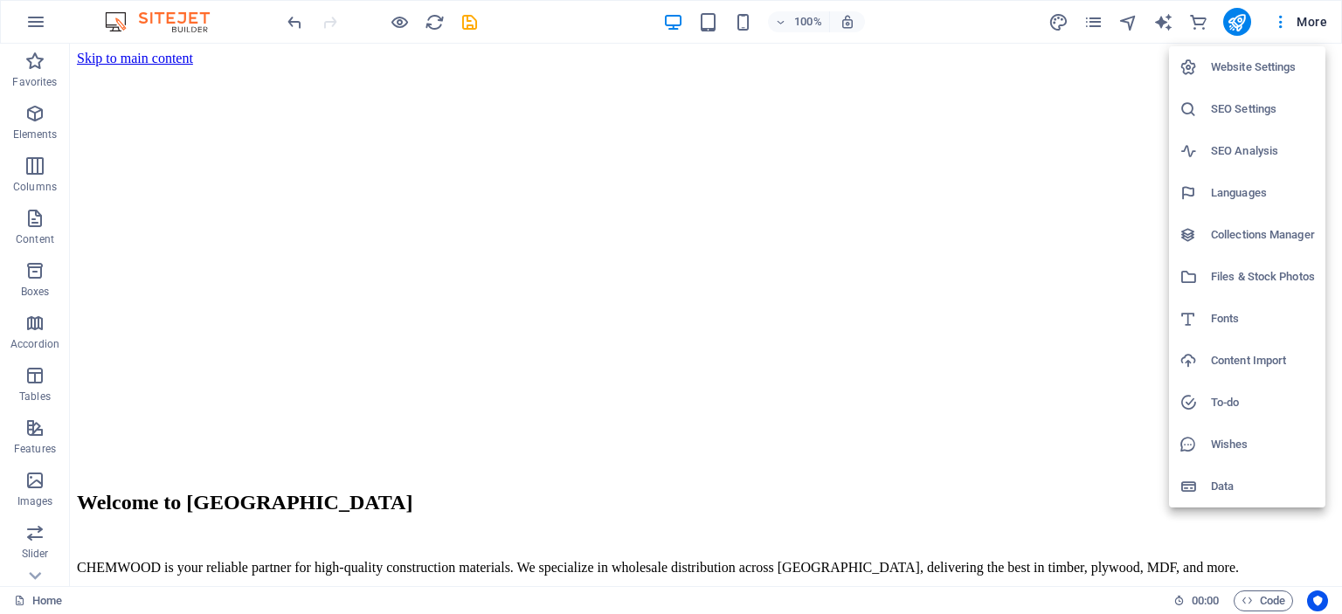
click at [1262, 111] on h6 "SEO Settings" at bounding box center [1263, 109] width 104 height 21
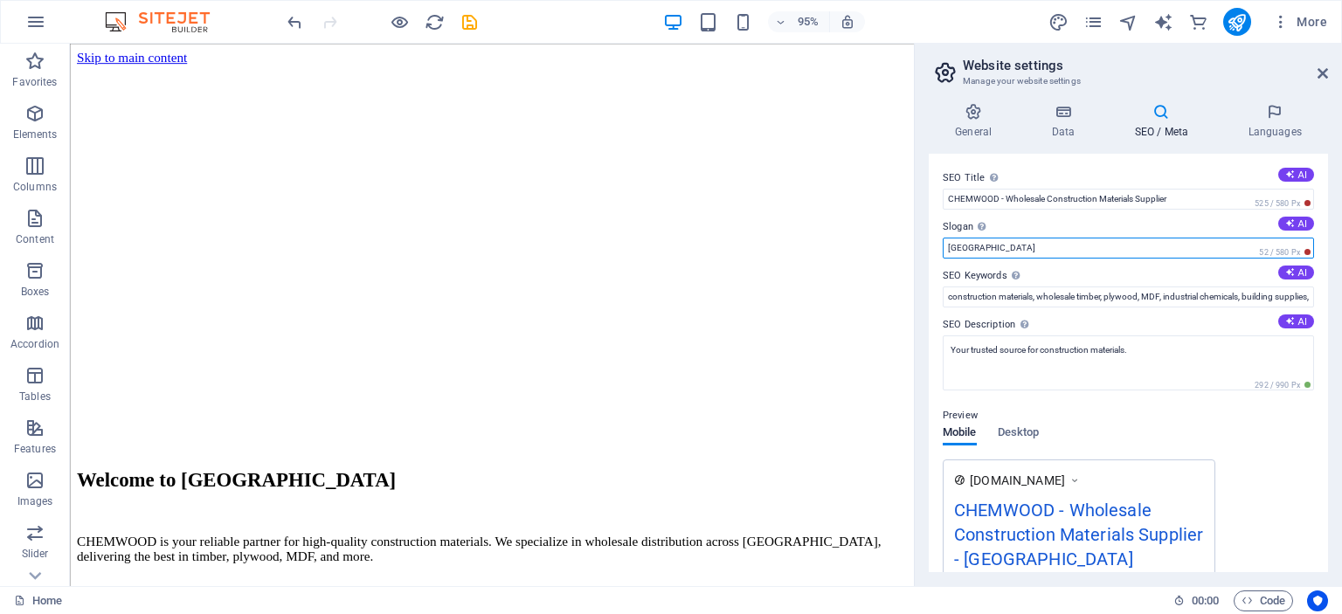
click at [1157, 244] on input "[GEOGRAPHIC_DATA]" at bounding box center [1128, 248] width 371 height 21
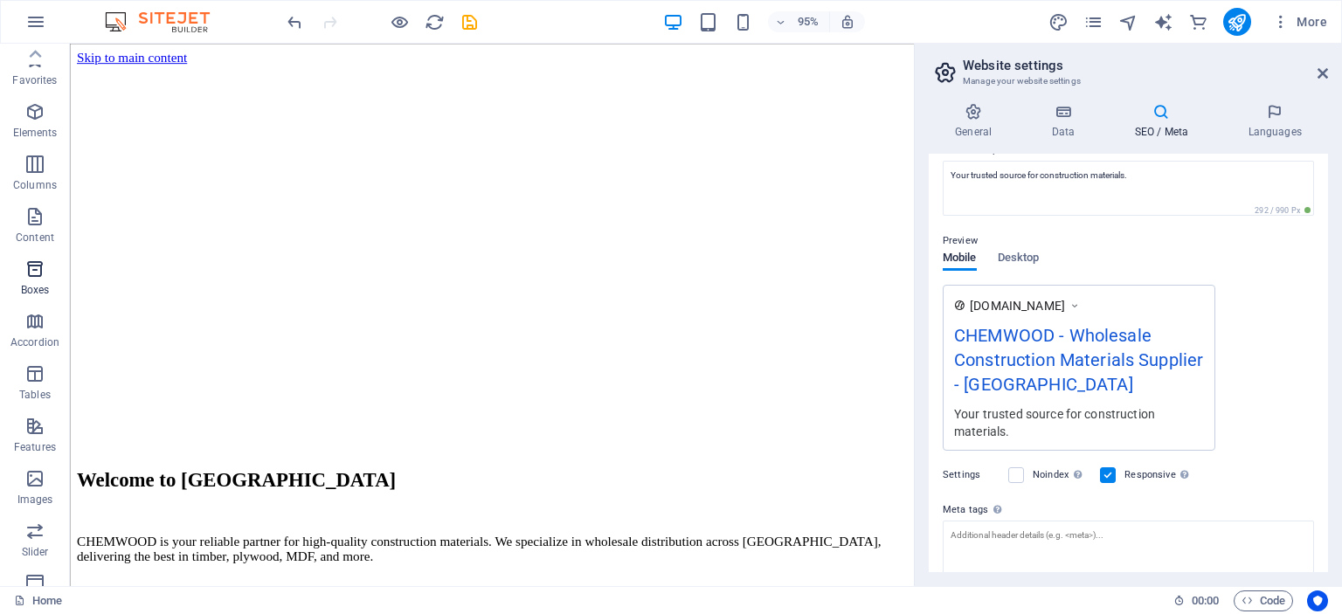
scroll to position [0, 0]
